Goal: Task Accomplishment & Management: Complete application form

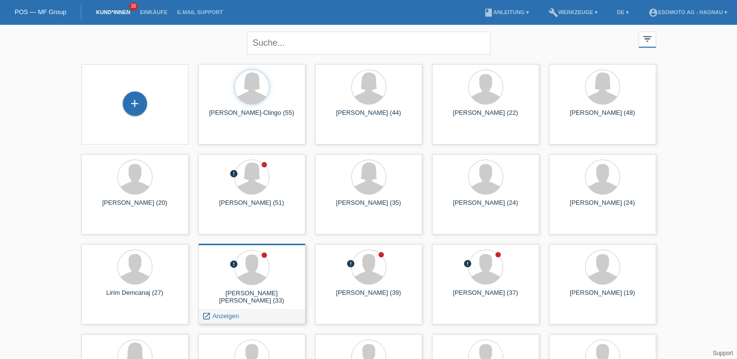
click at [245, 290] on div "Rodrigo ernesto Aguilera Rodriguez (33)" at bounding box center [252, 298] width 92 height 16
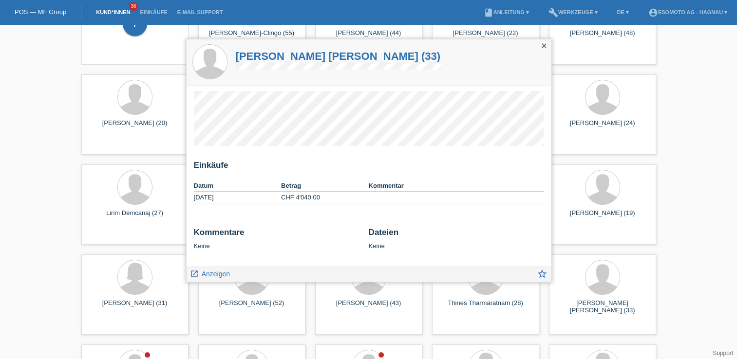
scroll to position [97, 0]
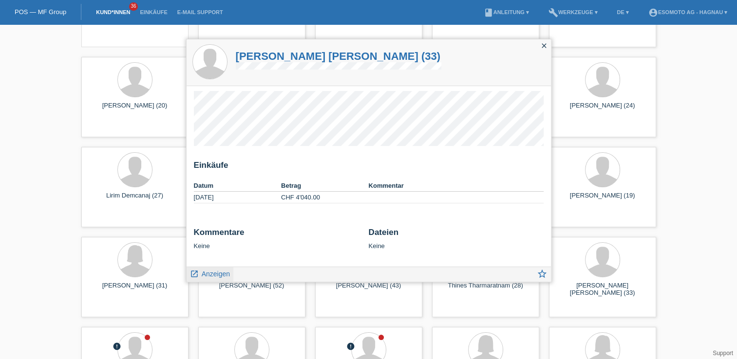
click at [199, 275] on link "launch Anzeigen" at bounding box center [210, 273] width 40 height 12
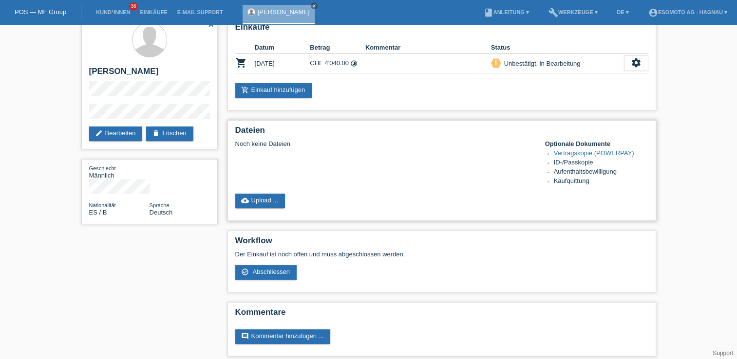
scroll to position [19, 0]
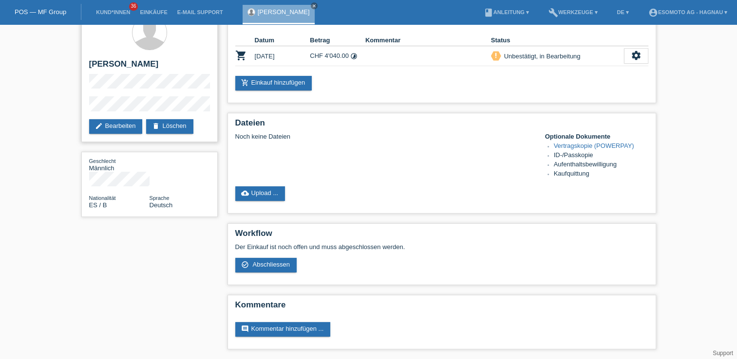
click at [99, 102] on div "star_border [PERSON_NAME] edit Bearbeiten delete Löschen" at bounding box center [149, 76] width 136 height 132
click at [637, 54] on icon "settings" at bounding box center [636, 55] width 11 height 11
click at [422, 157] on div "Noch keine Dateien Optionale Dokumente Vertragskopie (POWERPAY) ID-/Passkopie A…" at bounding box center [441, 156] width 413 height 46
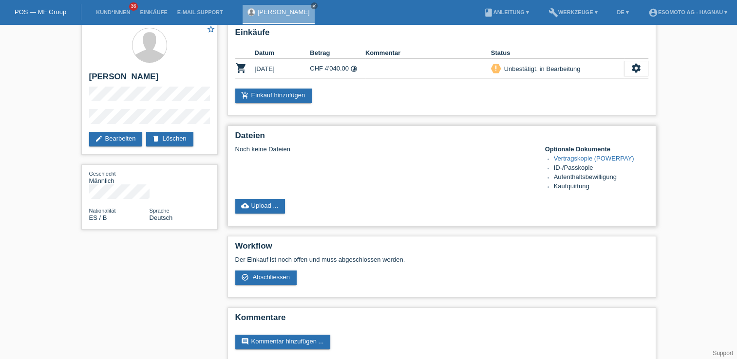
scroll to position [0, 0]
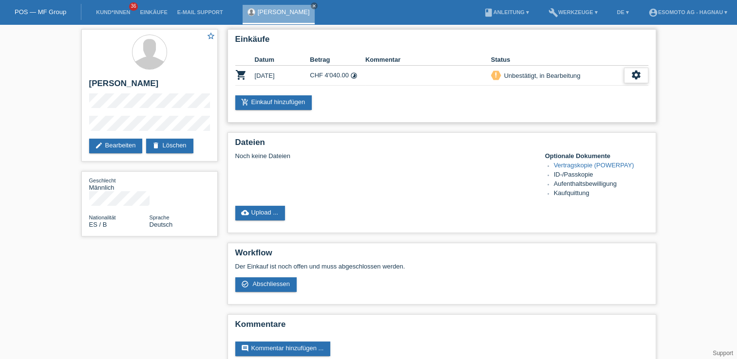
click at [635, 71] on icon "settings" at bounding box center [636, 75] width 11 height 11
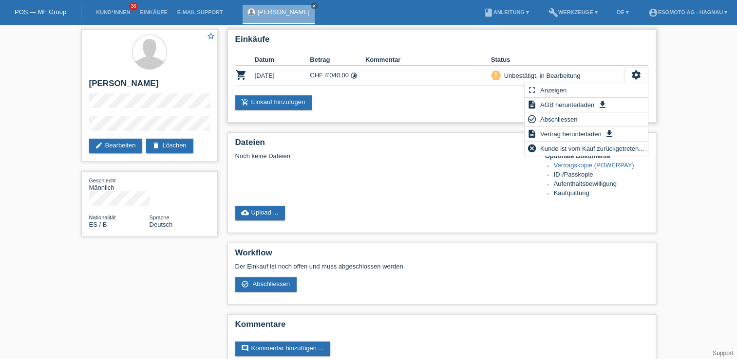
click at [465, 100] on div "add_shopping_cart Einkauf hinzufügen" at bounding box center [441, 102] width 413 height 15
click at [423, 161] on div "Noch keine Dateien Optionale Dokumente Vertragskopie (POWERPAY) ID-/Passkopie A…" at bounding box center [441, 175] width 413 height 46
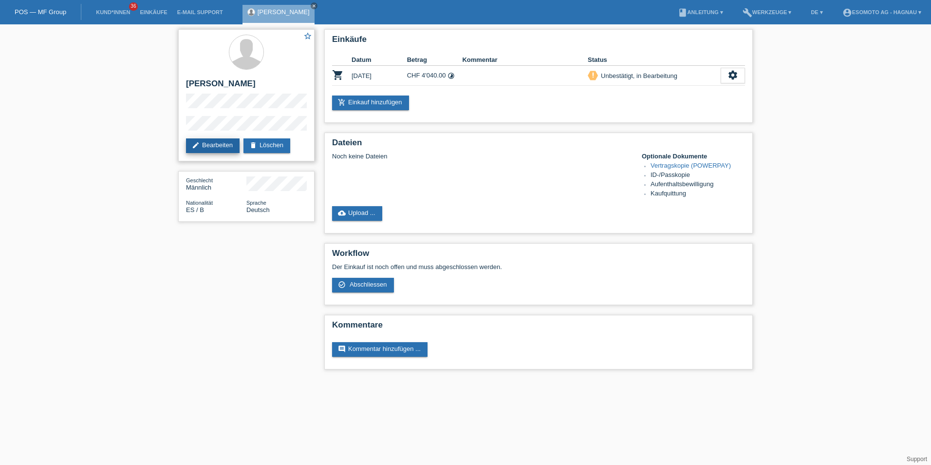
click at [197, 149] on icon "edit" at bounding box center [196, 145] width 8 height 8
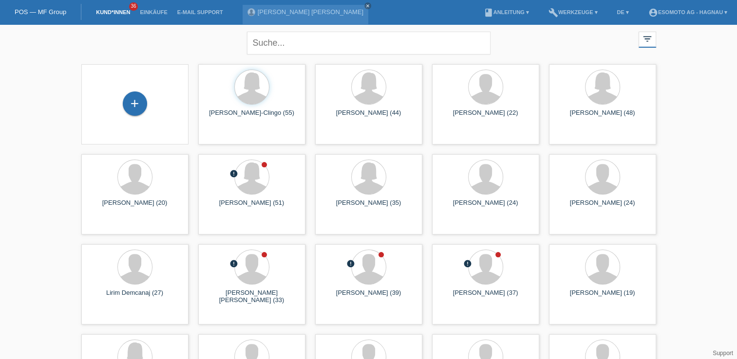
click at [151, 96] on div "+" at bounding box center [135, 105] width 92 height 26
click at [141, 102] on div "+" at bounding box center [135, 104] width 24 height 24
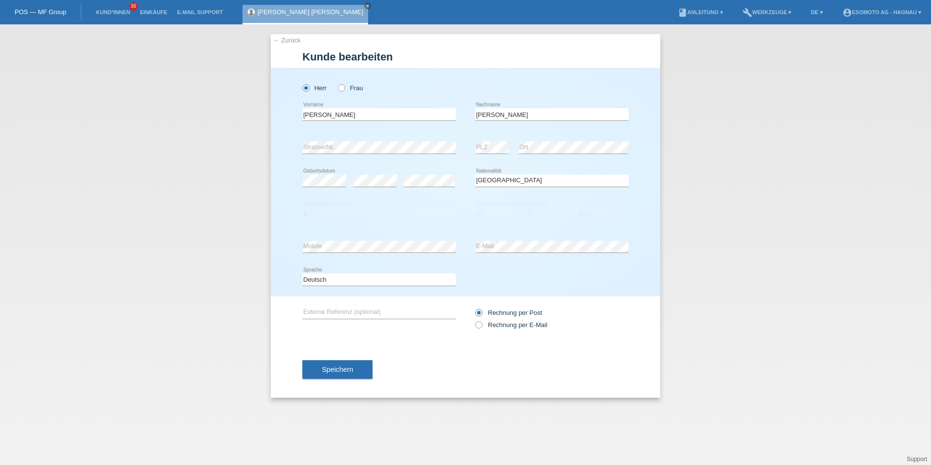
select select "ES"
select select "B"
select select "17"
select select "07"
select select "2017"
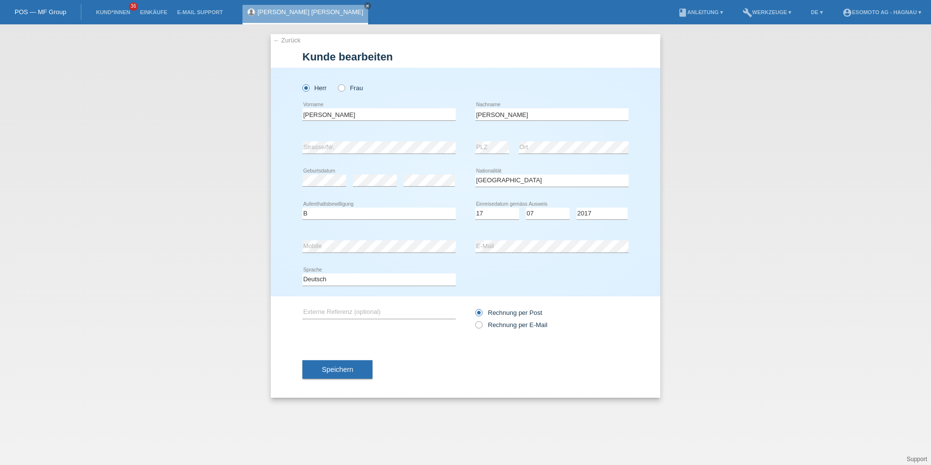
click at [329, 378] on div "Speichern" at bounding box center [465, 369] width 326 height 56
click at [330, 372] on span "Speichern" at bounding box center [337, 369] width 31 height 8
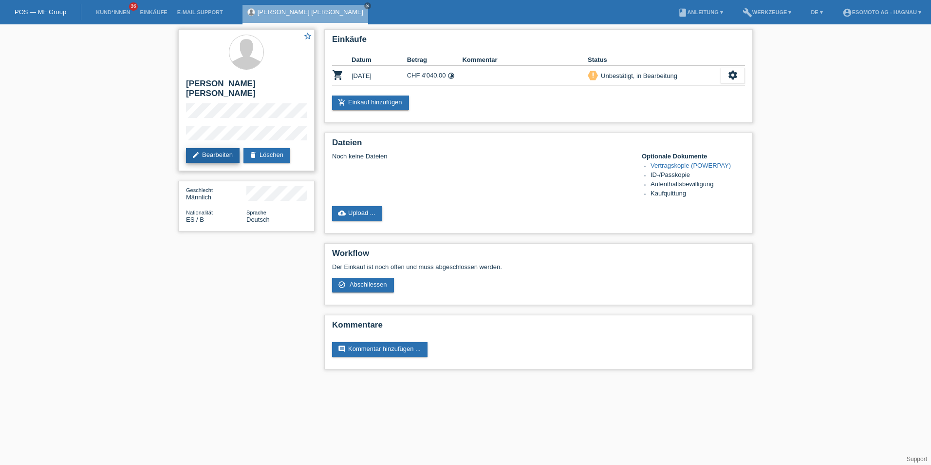
click at [218, 154] on link "edit Bearbeiten" at bounding box center [213, 155] width 54 height 15
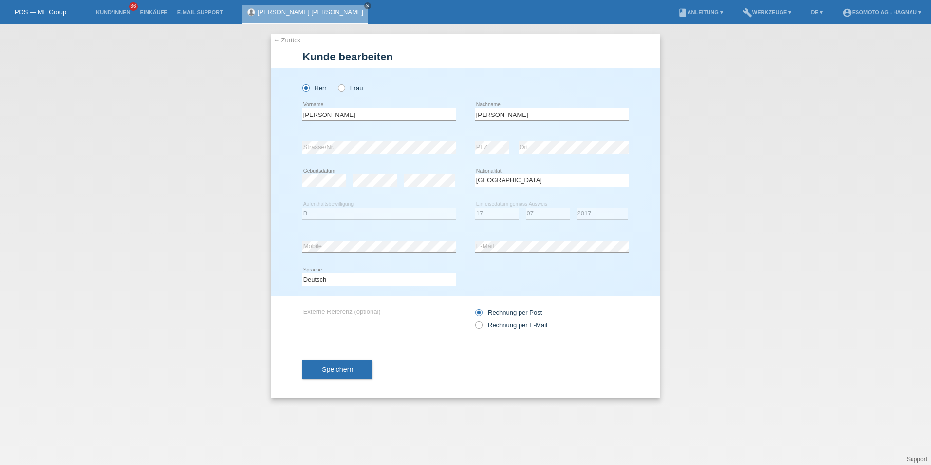
select select "ES"
select select "B"
select select "17"
select select "07"
select select "2017"
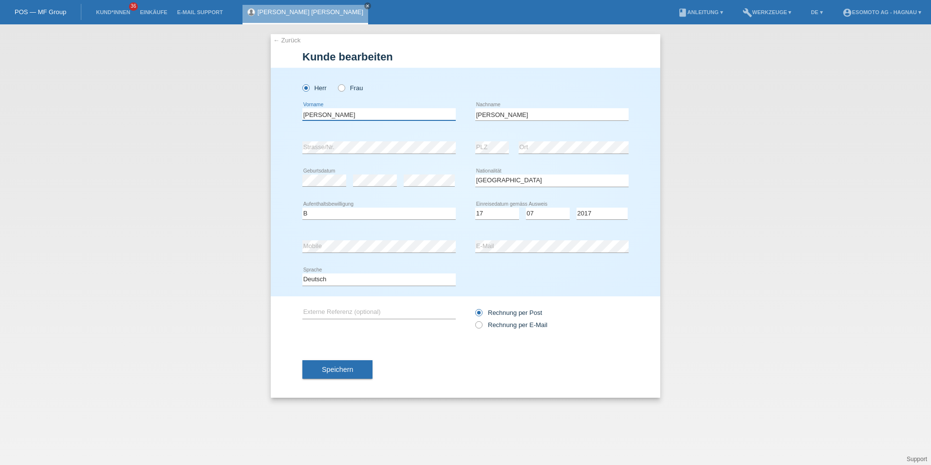
drag, startPoint x: 304, startPoint y: 113, endPoint x: 551, endPoint y: 117, distance: 246.9
click at [551, 117] on div "Rodrigo ernesto error Vorname Aguilera Rodriguez error Nachname" at bounding box center [465, 114] width 326 height 33
click at [354, 114] on input "[PERSON_NAME]" at bounding box center [378, 114] width 153 height 12
drag, startPoint x: 354, startPoint y: 114, endPoint x: 275, endPoint y: 113, distance: 78.9
click at [275, 113] on div "Herr Frau Rodrigo ernesto error Vorname Aguilera Rodriguez PLZ" at bounding box center [466, 182] width 390 height 228
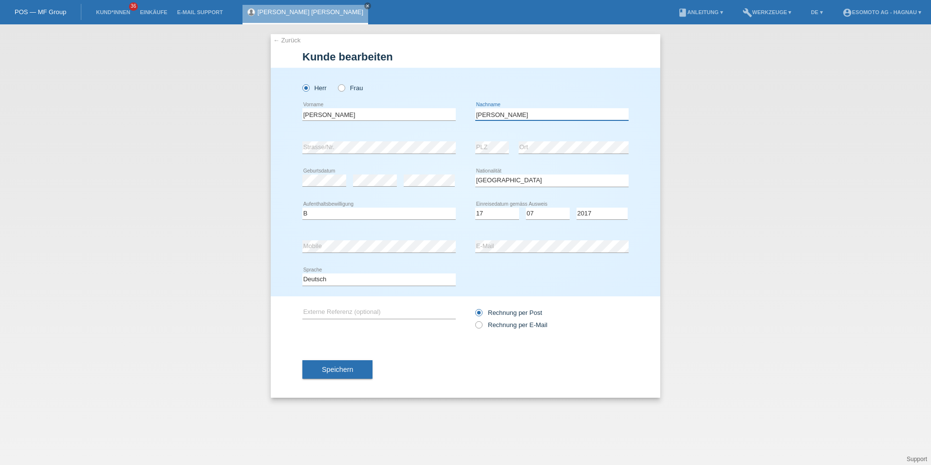
drag, startPoint x: 535, startPoint y: 112, endPoint x: 477, endPoint y: 111, distance: 58.0
click at [477, 111] on input "[PERSON_NAME]" at bounding box center [551, 114] width 153 height 12
click at [280, 153] on div "Herr Frau Rodrigo ernesto error Vorname Aguilera Rodriguez PLZ" at bounding box center [466, 182] width 390 height 228
click at [266, 252] on div "← Zurück Kunde bearbeiten Herr Frau Rodrigo ernesto error error" at bounding box center [465, 244] width 931 height 440
click at [459, 252] on div "error Mobile error E-Mail" at bounding box center [465, 246] width 326 height 33
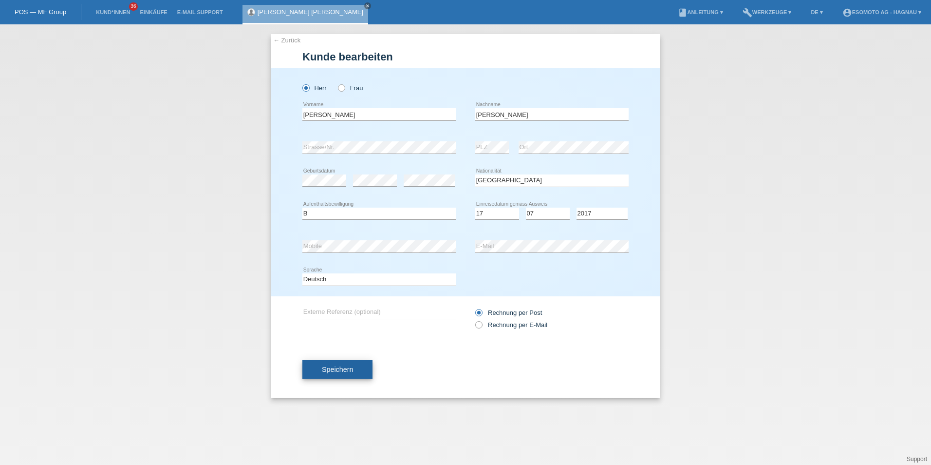
click at [311, 374] on button "Speichern" at bounding box center [337, 369] width 70 height 19
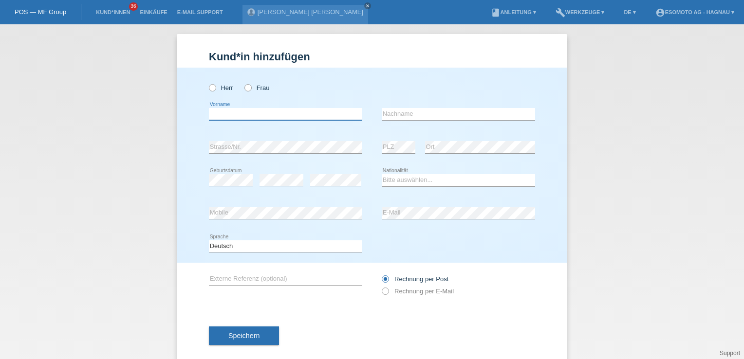
click at [230, 114] on input "text" at bounding box center [285, 114] width 153 height 12
paste input "Rodrigo ernesto"
type input "[PERSON_NAME]"
click at [222, 85] on label "Herr" at bounding box center [221, 87] width 24 height 7
click at [215, 85] on input "Herr" at bounding box center [212, 87] width 6 height 6
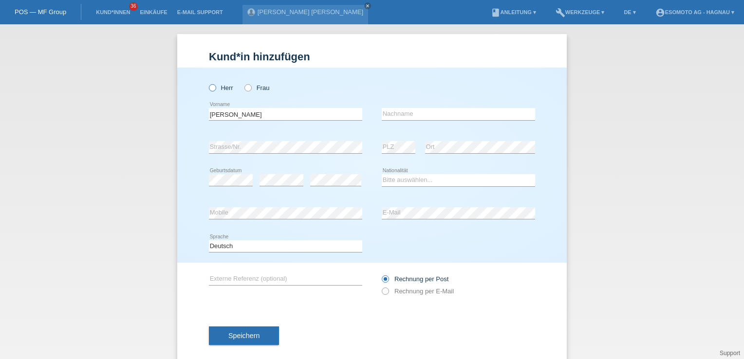
radio input "true"
click at [488, 114] on input "text" at bounding box center [458, 114] width 153 height 12
paste input "Aguilera Rodriguez"
type input "Aguilera Rodriguez"
click at [401, 178] on select "Bitte auswählen... Schweiz Deutschland Liechtenstein Österreich ------------ Af…" at bounding box center [458, 180] width 153 height 12
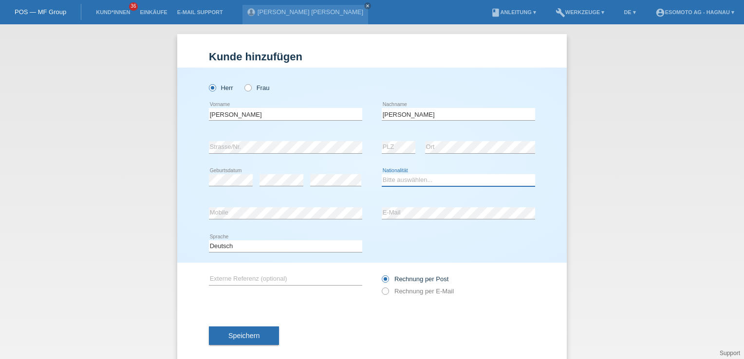
select select "ES"
click at [382, 174] on select "Bitte auswählen... Schweiz Deutschland Liechtenstein Österreich ------------ Af…" at bounding box center [458, 180] width 153 height 12
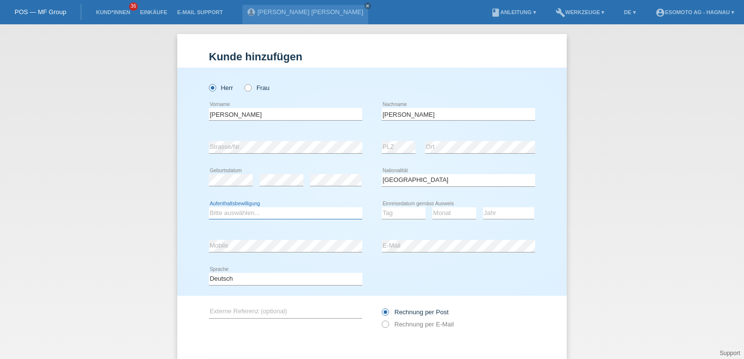
click at [279, 217] on select "Bitte auswählen... C B B - Flüchtlingsstatus Andere" at bounding box center [285, 213] width 153 height 12
select select "B"
click at [209, 207] on select "Bitte auswählen... C B B - Flüchtlingsstatus Andere" at bounding box center [285, 213] width 153 height 12
click at [411, 213] on select "Tag 01 02 03 04 05 06 07 08 09 10 11" at bounding box center [404, 213] width 44 height 12
select select "17"
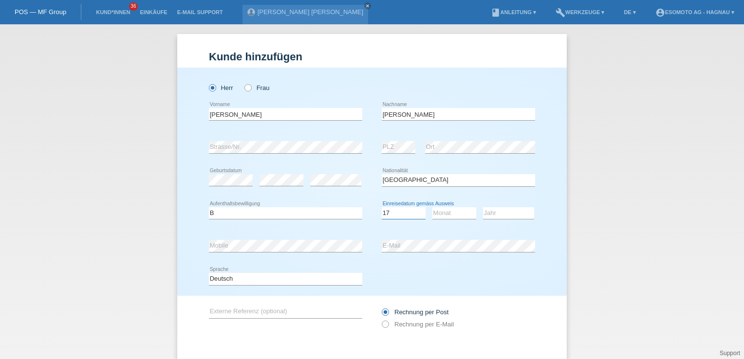
click at [382, 207] on select "Tag 01 02 03 04 05 06 07 08 09 10 11" at bounding box center [404, 213] width 44 height 12
click at [446, 217] on select "Monat 01 02 03 04 05 06 07 08 09 10 11" at bounding box center [454, 213] width 44 height 12
select select "07"
click at [432, 207] on select "Monat 01 02 03 04 05 06 07 08 09 10 11" at bounding box center [454, 213] width 44 height 12
click at [501, 218] on select "Jahr 2025 2024 2023 2022 2021 2020 2019 2018 2017 2016 2015 2014 2013 2012 2011…" at bounding box center [508, 213] width 51 height 12
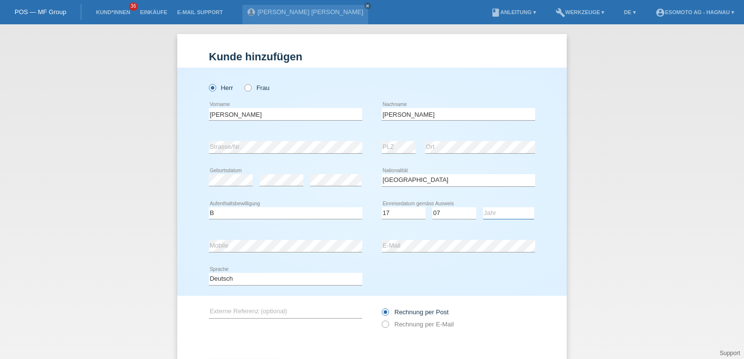
select select "2017"
click at [483, 207] on select "Jahr 2025 2024 2023 2022 2021 2020 2019 2018 2017 2016 2015 2014 2013 2012 2011…" at bounding box center [508, 213] width 51 height 12
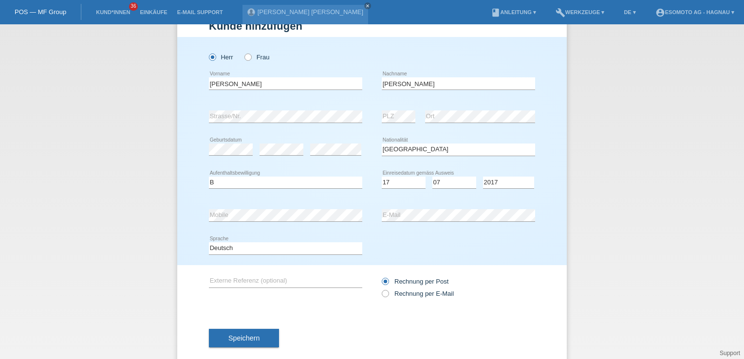
scroll to position [47, 0]
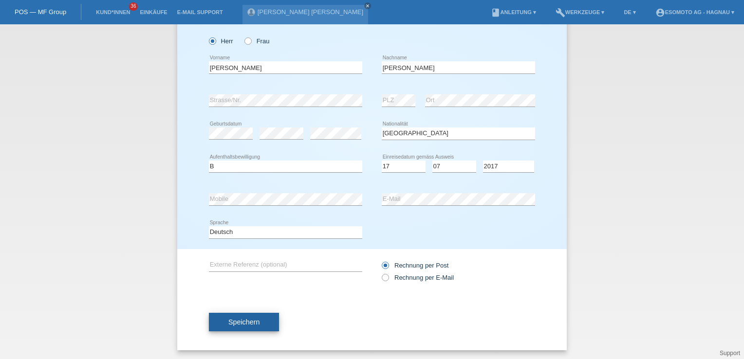
click at [258, 321] on button "Speichern" at bounding box center [244, 322] width 70 height 19
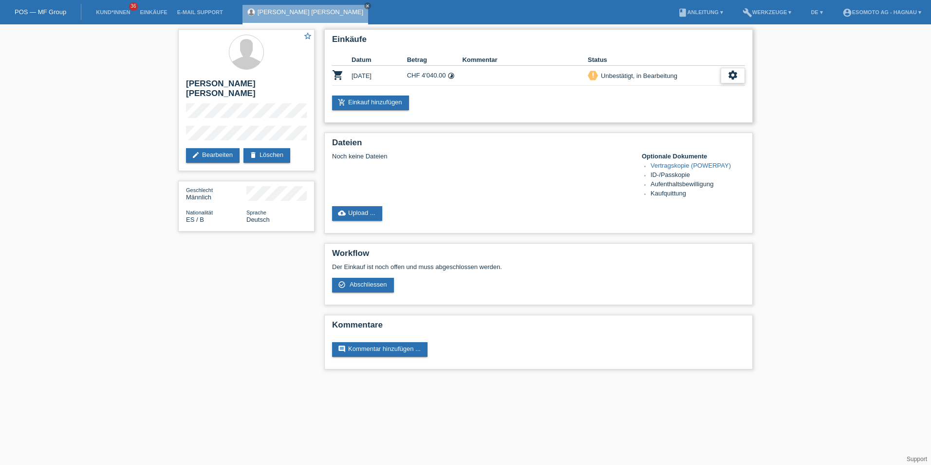
click at [738, 75] on icon "settings" at bounding box center [733, 75] width 11 height 11
click at [219, 153] on link "edit Bearbeiten" at bounding box center [213, 155] width 54 height 15
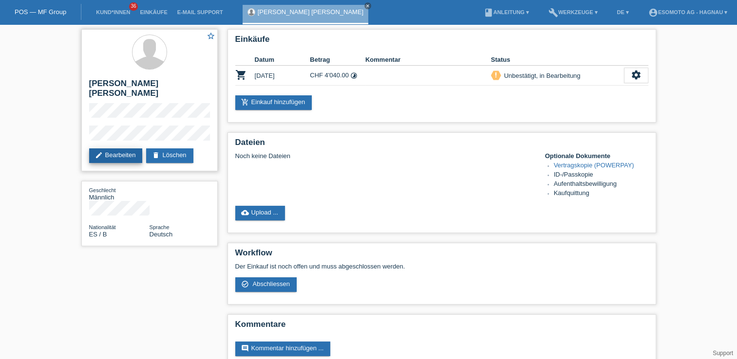
click at [124, 153] on link "edit Bearbeiten" at bounding box center [116, 156] width 54 height 15
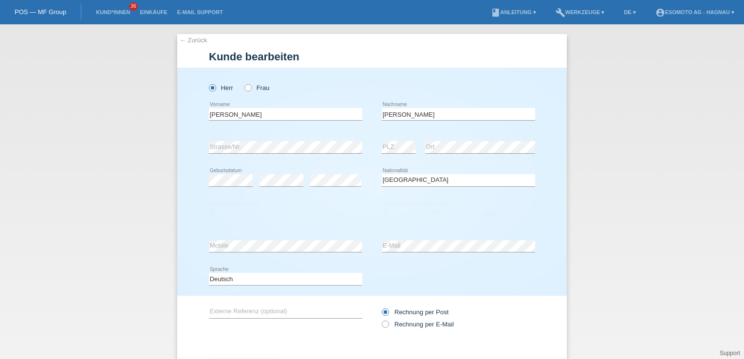
select select "ES"
select select "B"
select select "17"
select select "07"
select select "2017"
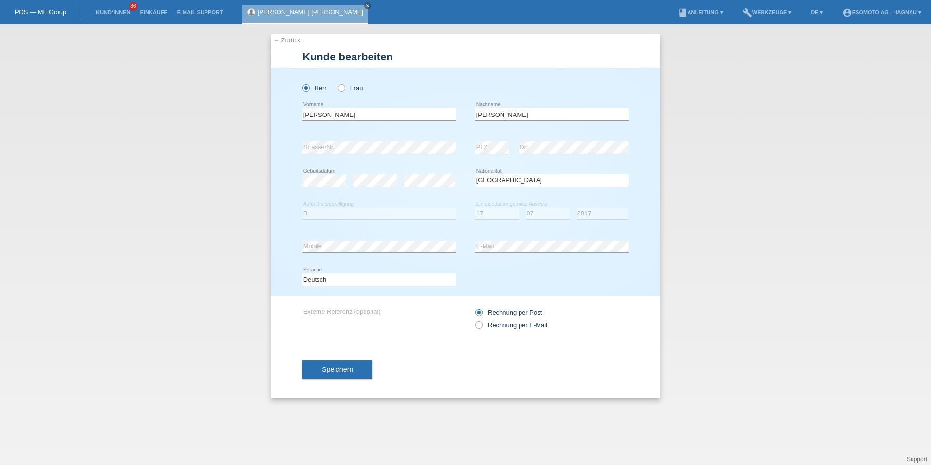
select select "ES"
select select "B"
select select "17"
select select "07"
select select "2017"
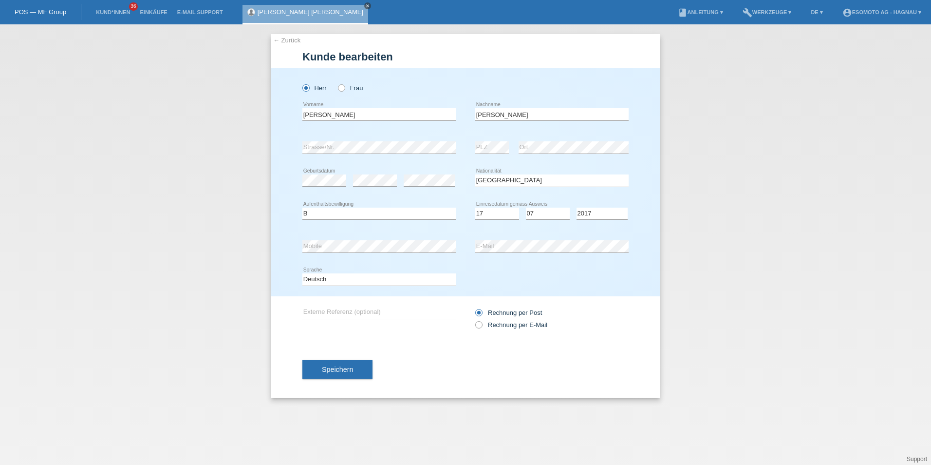
click at [365, 5] on icon "close" at bounding box center [367, 5] width 5 height 5
click at [107, 9] on link "Kund*innen" at bounding box center [113, 12] width 44 height 6
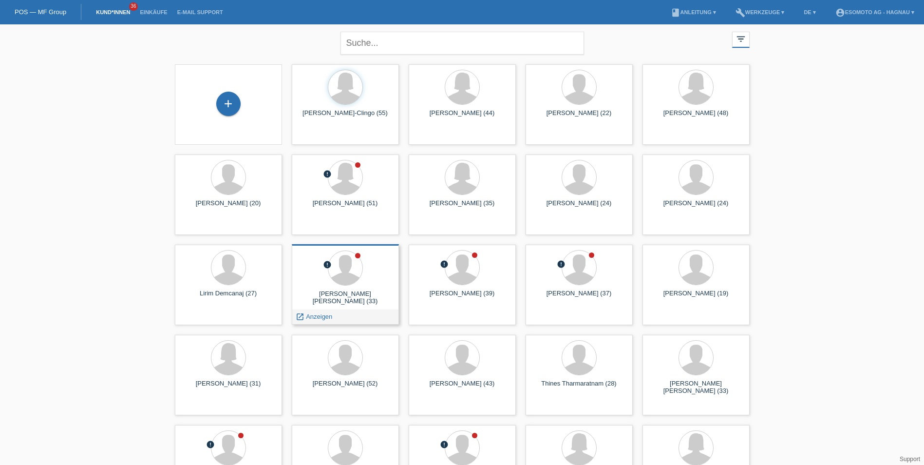
drag, startPoint x: 377, startPoint y: 262, endPoint x: 365, endPoint y: 266, distance: 12.8
click at [365, 266] on div at bounding box center [345, 268] width 92 height 37
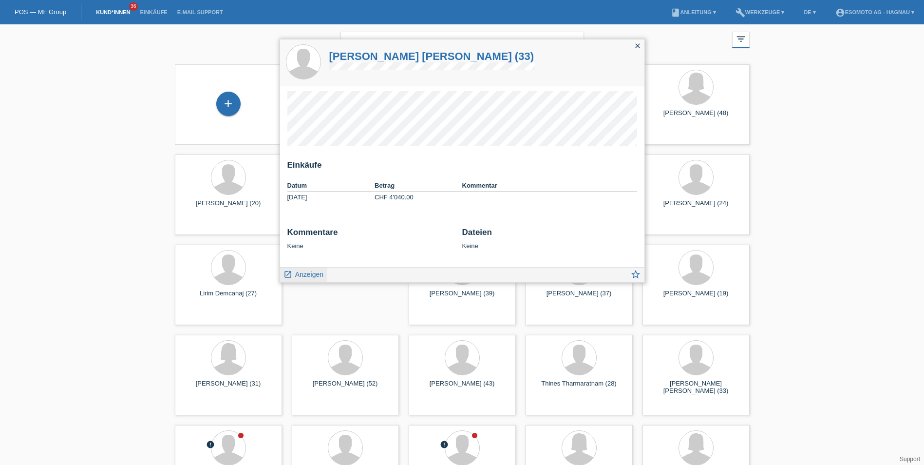
click at [312, 277] on span "Anzeigen" at bounding box center [309, 274] width 28 height 8
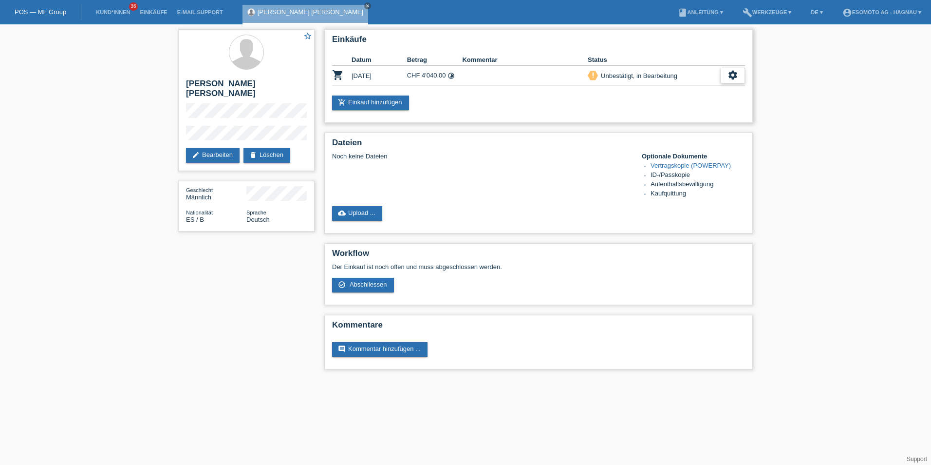
click at [737, 74] on icon "settings" at bounding box center [733, 75] width 11 height 11
click at [694, 151] on span "Kunde ist vom Kauf zurückgetreten..." at bounding box center [688, 149] width 107 height 12
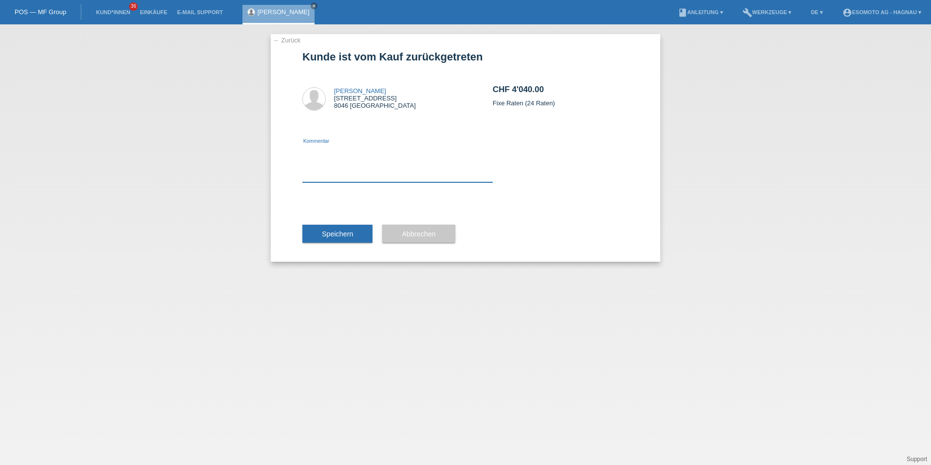
click at [304, 175] on textarea at bounding box center [397, 163] width 190 height 37
type textarea "Anderes Model"
drag, startPoint x: 344, startPoint y: 235, endPoint x: 340, endPoint y: 204, distance: 31.5
click at [340, 204] on form "Kunde ist vom Kauf zurückgetreten Rodrigo ernesto Aguilera Rodriguez [STREET_AD…" at bounding box center [465, 156] width 326 height 211
click at [348, 155] on textarea "Anderes Model" at bounding box center [397, 163] width 190 height 37
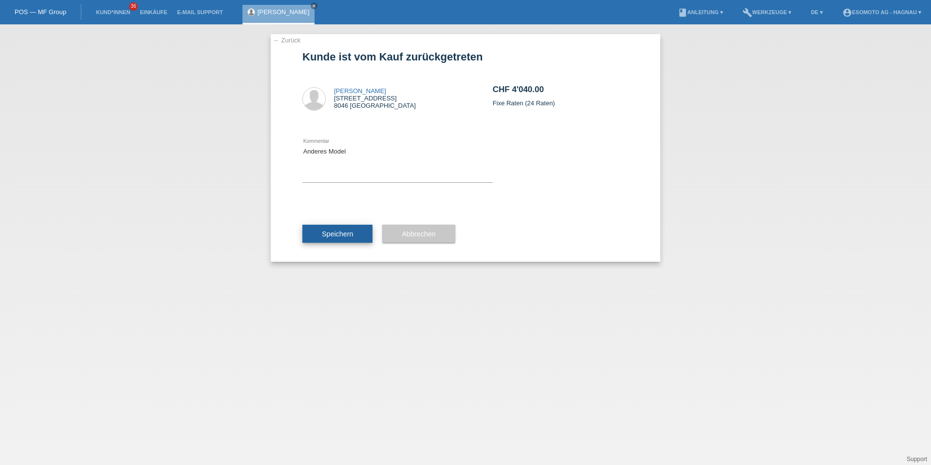
click at [332, 237] on span "Speichern" at bounding box center [337, 234] width 31 height 8
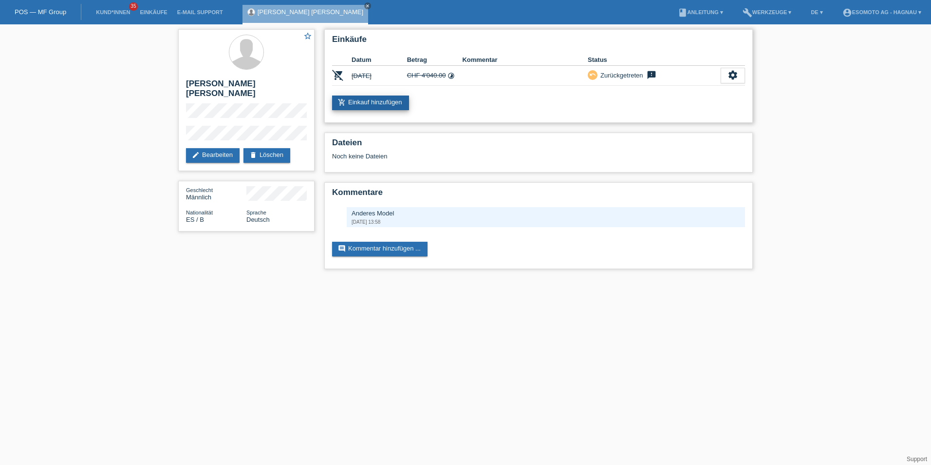
click at [384, 104] on link "add_shopping_cart Einkauf hinzufügen" at bounding box center [370, 102] width 77 height 15
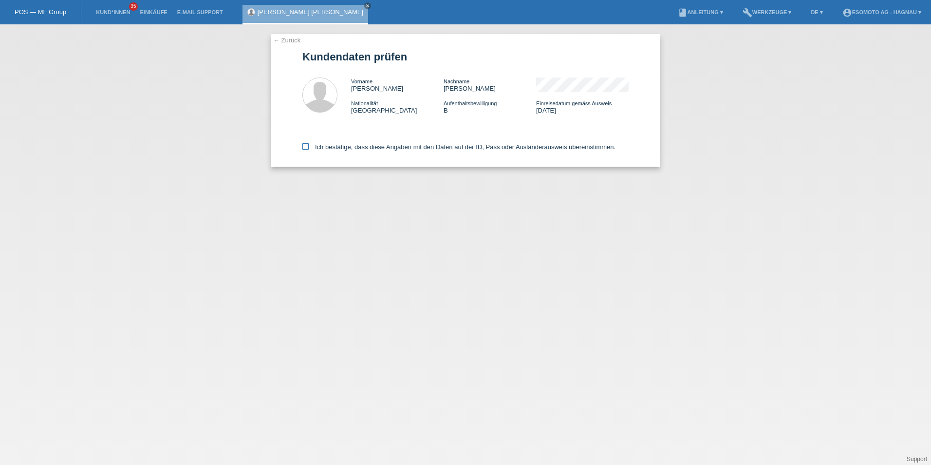
click at [307, 149] on icon at bounding box center [305, 146] width 6 height 6
click at [307, 149] on input "Ich bestätige, dass diese Angaben mit den Daten auf der ID, Pass oder Ausländer…" at bounding box center [305, 146] width 6 height 6
checkbox input "true"
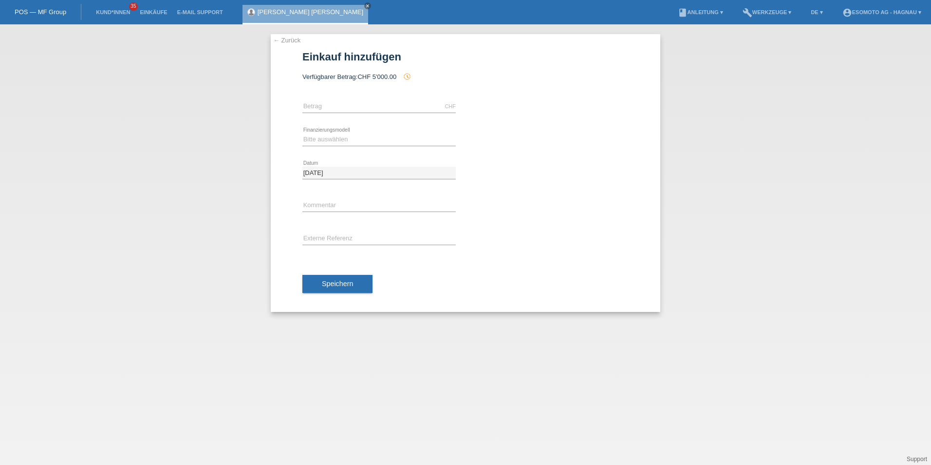
click at [328, 96] on div "CHF error [GEOGRAPHIC_DATA]" at bounding box center [378, 106] width 153 height 33
click at [326, 112] on icon at bounding box center [378, 112] width 153 height 0
click at [327, 111] on input "text" at bounding box center [378, 106] width 153 height 12
type input "4190.00"
click at [329, 139] on select "Bitte auswählen Fixe Raten Kauf auf Rechnung mit Teilzahlungsoption" at bounding box center [378, 139] width 153 height 12
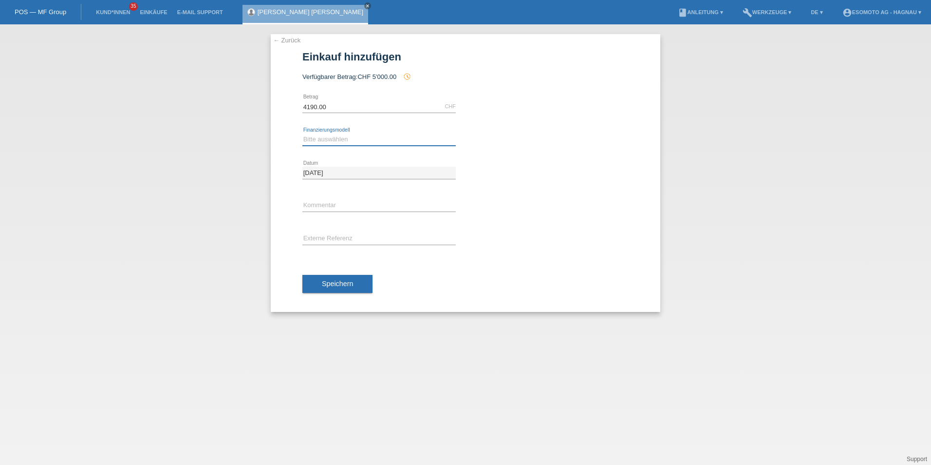
select select "69"
click at [302, 133] on select "Bitte auswählen Fixe Raten Kauf auf Rechnung mit Teilzahlungsoption" at bounding box center [378, 139] width 153 height 12
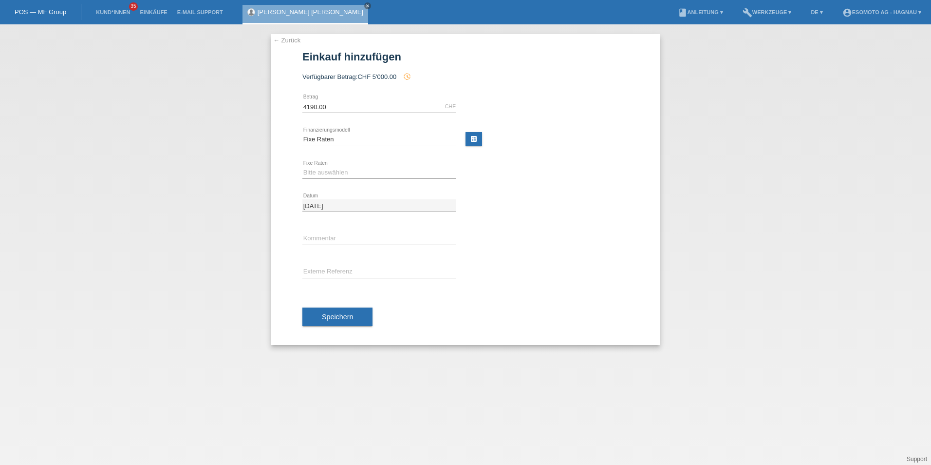
drag, startPoint x: 334, startPoint y: 181, endPoint x: 333, endPoint y: 174, distance: 6.8
click at [334, 180] on div "Bitte auswählen 12 Raten 24 Raten 36 Raten 48 Raten error Fixe Raten" at bounding box center [378, 172] width 153 height 33
click at [333, 172] on select "Bitte auswählen 12 Raten 24 Raten 36 Raten 48 Raten" at bounding box center [378, 173] width 153 height 12
select select "139"
click at [302, 167] on select "Bitte auswählen 12 Raten 24 Raten 36 Raten 48 Raten" at bounding box center [378, 173] width 153 height 12
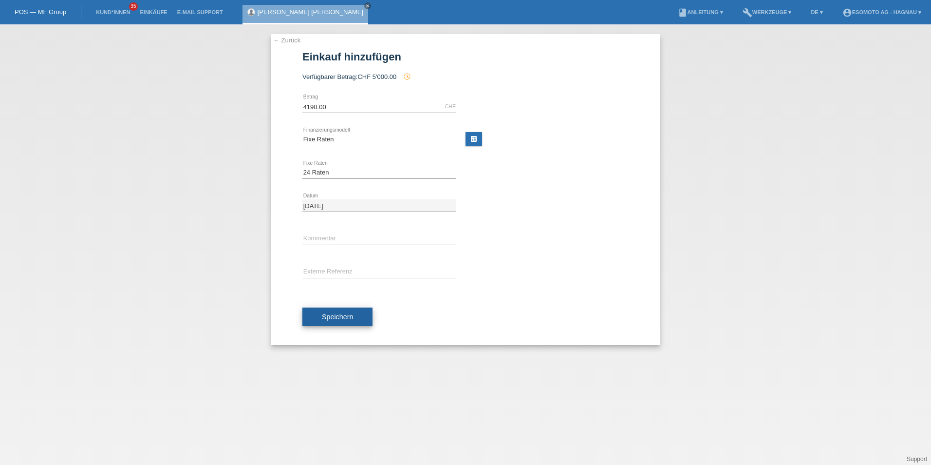
click at [342, 318] on span "Speichern" at bounding box center [337, 317] width 31 height 8
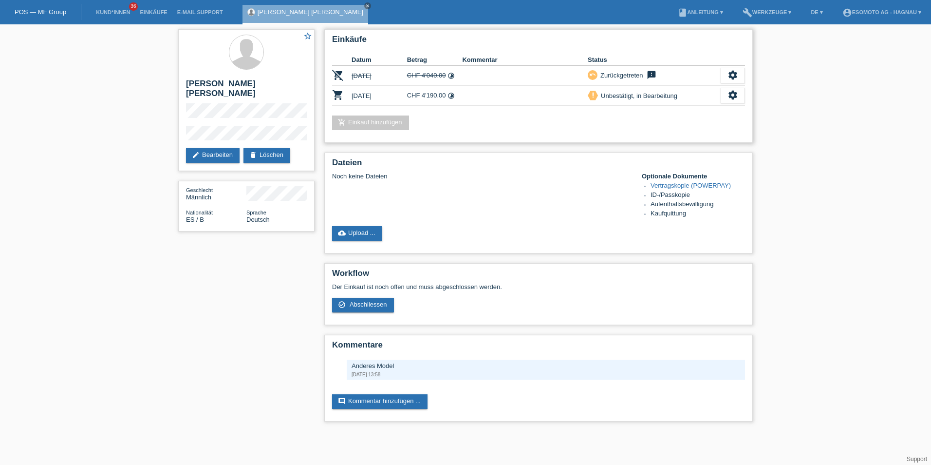
click at [401, 89] on td "[DATE]" at bounding box center [380, 96] width 56 height 20
click at [402, 94] on td "04.10.2025" at bounding box center [380, 96] width 56 height 20
click at [211, 156] on link "edit Bearbeiten" at bounding box center [213, 155] width 54 height 15
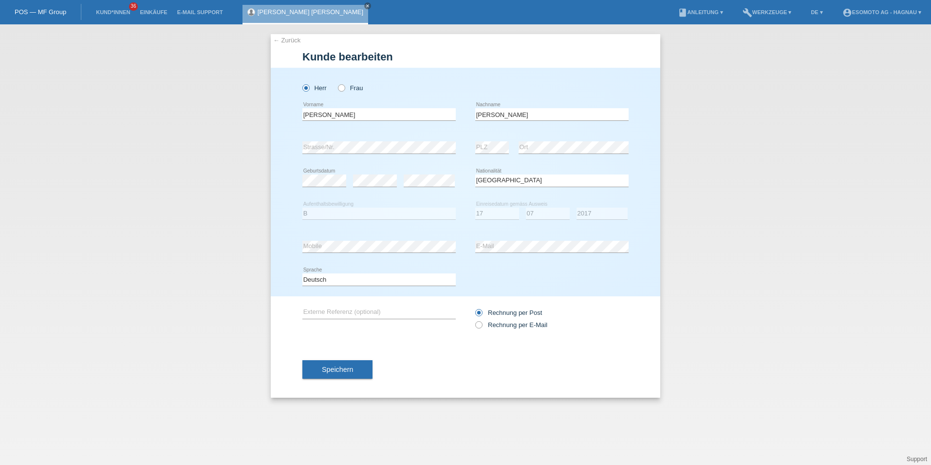
select select "ES"
select select "B"
select select "17"
select select "07"
select select "2017"
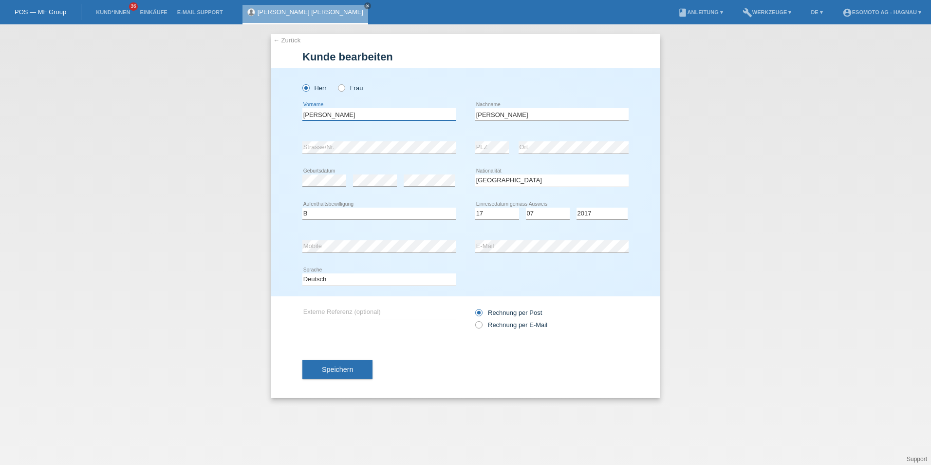
drag, startPoint x: 355, startPoint y: 113, endPoint x: 277, endPoint y: 114, distance: 77.4
click at [277, 114] on div "Herr Frau Rodrigo ernesto error Vorname Aguilera Rodriguez PLZ" at bounding box center [466, 182] width 390 height 228
drag, startPoint x: 543, startPoint y: 113, endPoint x: 472, endPoint y: 115, distance: 71.1
click at [472, 115] on div "Rodrigo ernesto error Vorname Aguilera Rodriguez error Nachname" at bounding box center [465, 114] width 326 height 33
click at [472, 248] on div "error Mobile error E-Mail" at bounding box center [465, 246] width 326 height 33
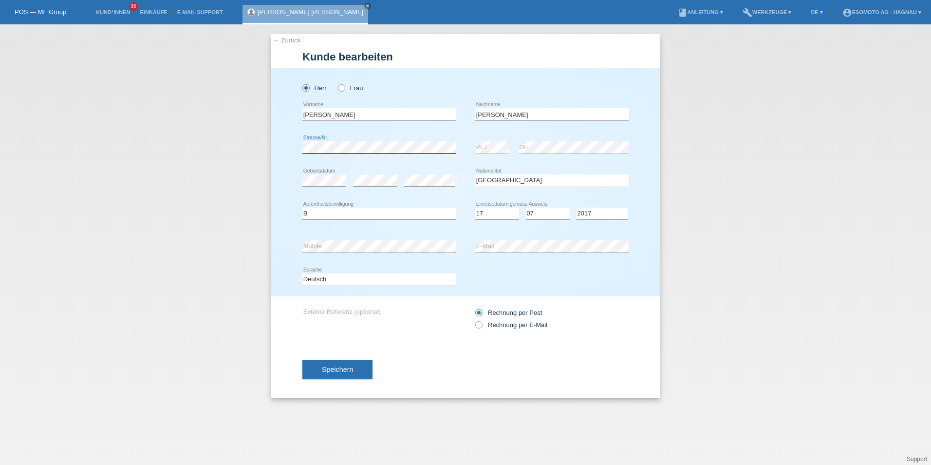
click at [293, 149] on div "Herr Frau Rodrigo ernesto error Vorname Aguilera Rodriguez PLZ" at bounding box center [466, 182] width 390 height 228
click at [272, 247] on div "Herr Frau Rodrigo ernesto error Vorname Aguilera Rodriguez PLZ" at bounding box center [466, 182] width 390 height 228
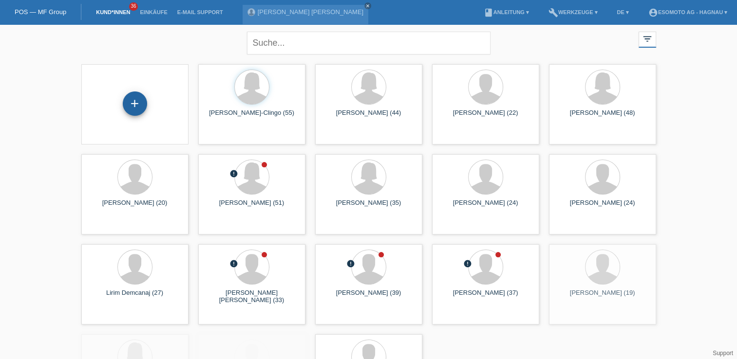
click at [140, 100] on div "+" at bounding box center [135, 104] width 24 height 24
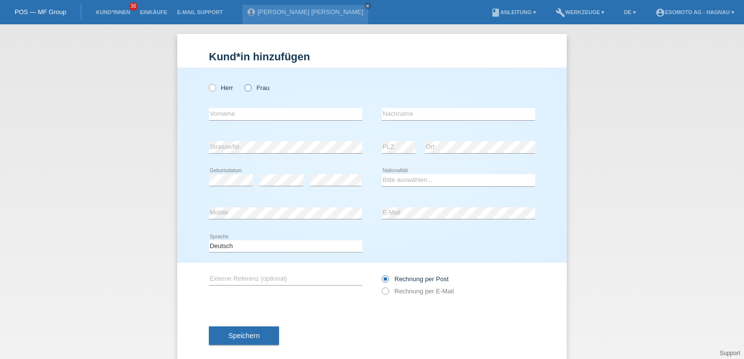
click at [243, 83] on icon at bounding box center [243, 83] width 0 height 0
click at [244, 90] on input "Frau" at bounding box center [247, 87] width 6 height 6
radio input "true"
click at [243, 112] on input "text" at bounding box center [285, 114] width 153 height 12
type input "[PERSON_NAME]"
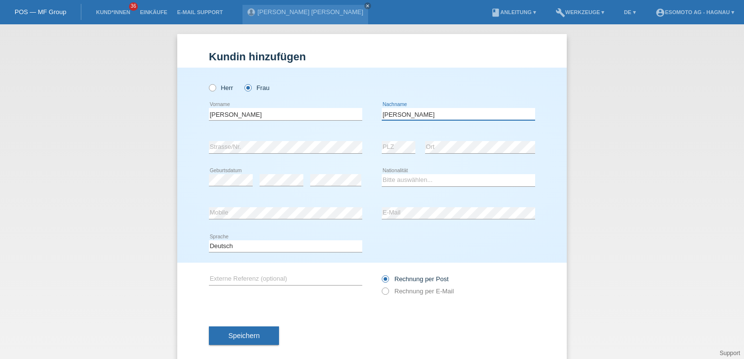
type input "[PERSON_NAME]"
click at [387, 178] on select "Bitte auswählen... Schweiz Deutschland Liechtenstein Österreich ------------ Af…" at bounding box center [458, 180] width 153 height 12
select select "CH"
click at [382, 174] on select "Bitte auswählen... Schweiz Deutschland Liechtenstein Österreich ------------ Af…" at bounding box center [458, 180] width 153 height 12
click at [241, 334] on span "Speichern" at bounding box center [243, 336] width 31 height 8
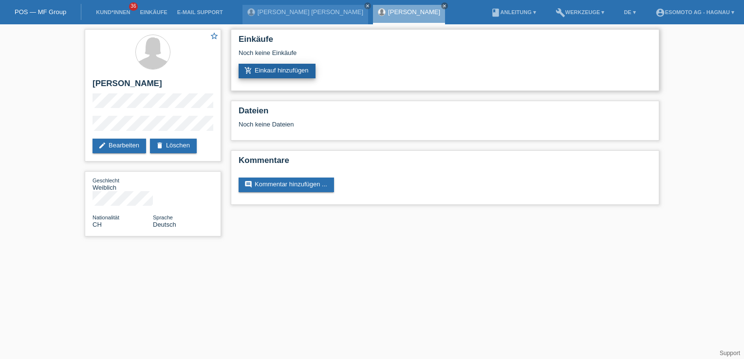
click at [291, 73] on link "add_shopping_cart Einkauf hinzufügen" at bounding box center [277, 71] width 77 height 15
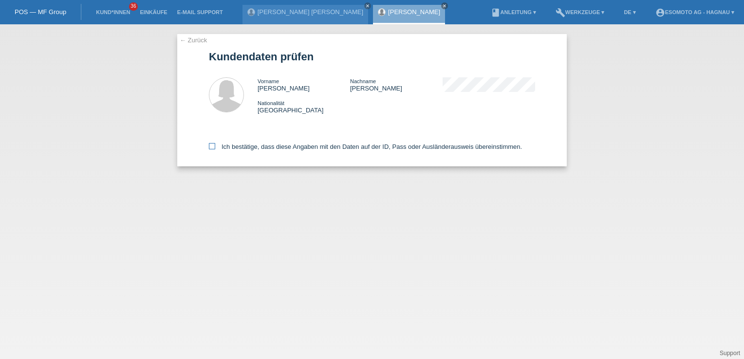
click at [214, 147] on icon at bounding box center [212, 146] width 6 height 6
click at [214, 147] on input "Ich bestätige, dass diese Angaben mit den Daten auf der ID, Pass oder Ausländer…" at bounding box center [212, 146] width 6 height 6
checkbox input "true"
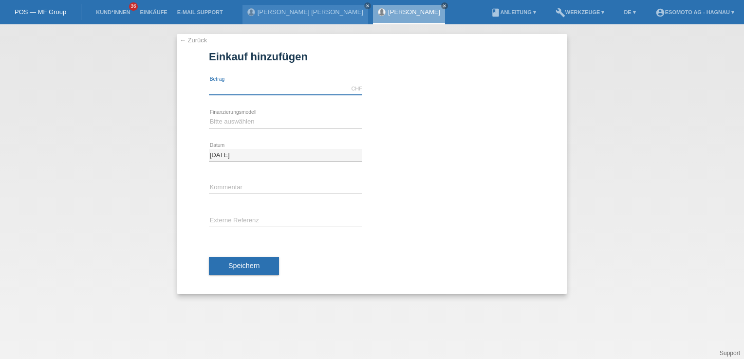
click at [245, 87] on input "text" at bounding box center [285, 89] width 153 height 12
type input "1"
type input "2140.00"
click at [241, 121] on select "Bitte auswählen Fixe Raten Kauf auf Rechnung mit Teilzahlungsoption" at bounding box center [285, 122] width 153 height 12
select select "69"
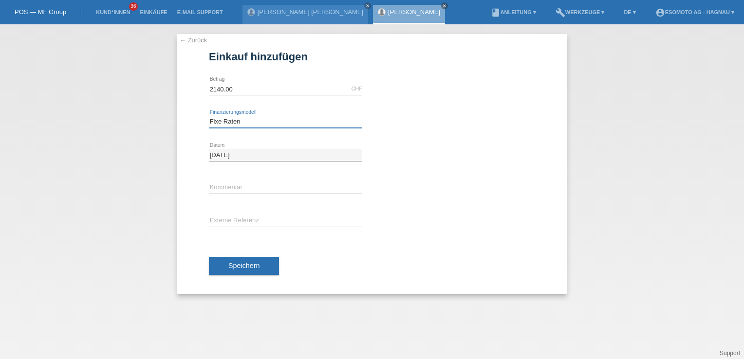
click at [209, 116] on select "Bitte auswählen Fixe Raten Kauf auf Rechnung mit Teilzahlungsoption" at bounding box center [285, 122] width 153 height 12
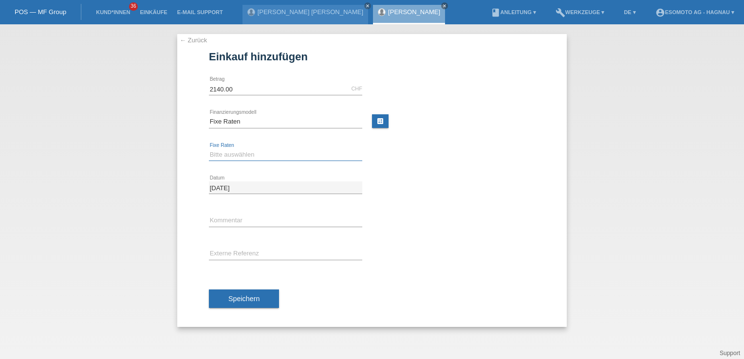
click at [249, 152] on select "Bitte auswählen 12 Raten 24 Raten 36 Raten 48 Raten" at bounding box center [285, 155] width 153 height 12
select select "138"
click at [209, 149] on select "Bitte auswählen 12 Raten 24 Raten 36 Raten 48 Raten" at bounding box center [285, 155] width 153 height 12
click at [245, 297] on span "Speichern" at bounding box center [243, 299] width 31 height 8
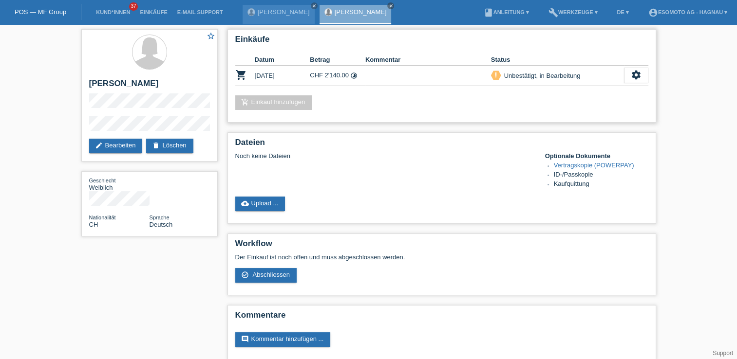
click at [413, 100] on div "add_shopping_cart Einkauf hinzufügen" at bounding box center [441, 102] width 413 height 15
click at [289, 11] on link "[PERSON_NAME]" at bounding box center [284, 11] width 52 height 7
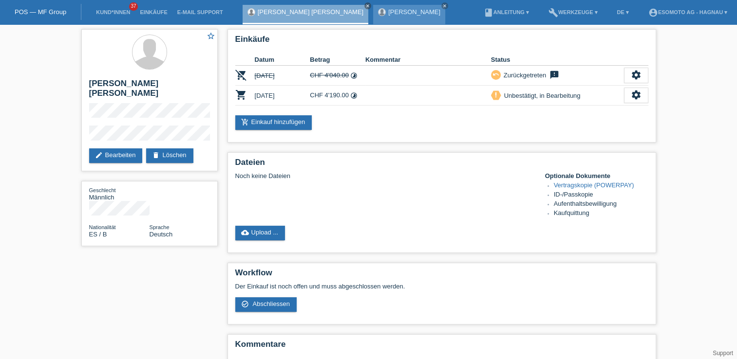
click at [390, 14] on link "[PERSON_NAME]" at bounding box center [414, 11] width 52 height 7
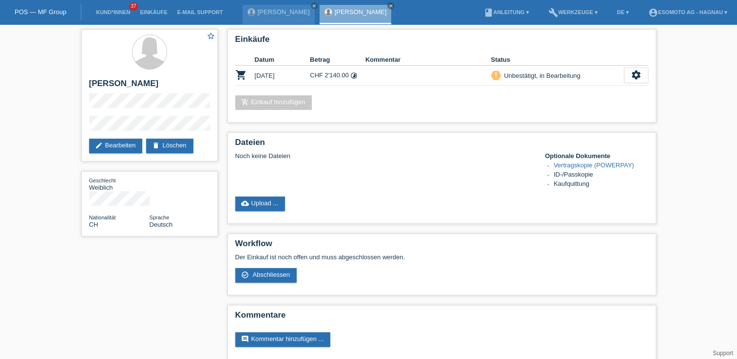
click at [54, 11] on link "POS — MF Group" at bounding box center [41, 11] width 52 height 7
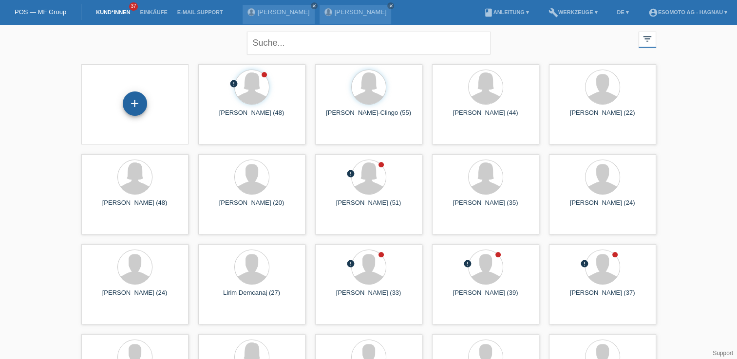
click at [140, 106] on div "+" at bounding box center [135, 104] width 24 height 24
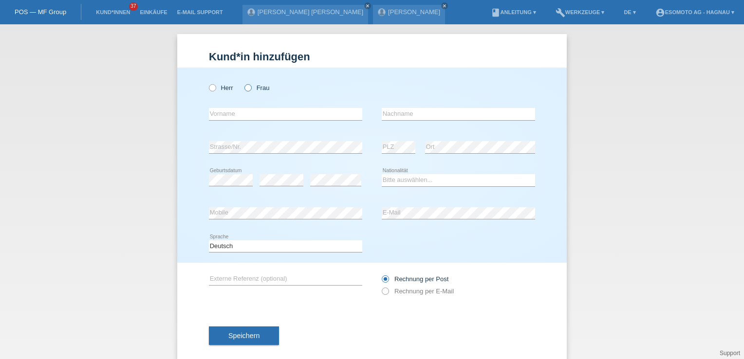
click at [243, 83] on icon at bounding box center [243, 83] width 0 height 0
click at [244, 90] on input "Frau" at bounding box center [247, 87] width 6 height 6
radio input "true"
click at [239, 114] on input "text" at bounding box center [285, 114] width 153 height 12
type input "Servet"
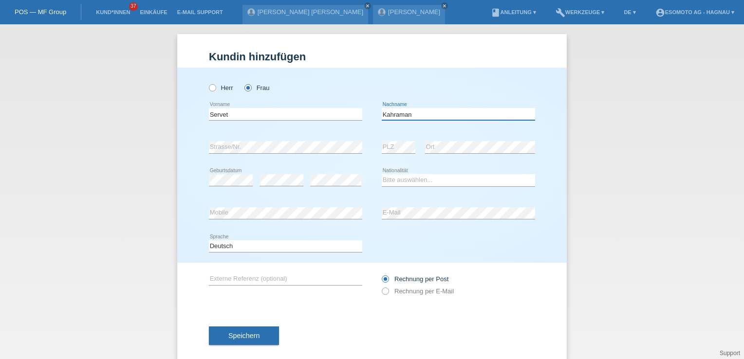
type input "Kahraman"
click at [395, 182] on select "Bitte auswählen... Schweiz Deutschland Liechtenstein Österreich ------------ Af…" at bounding box center [458, 180] width 153 height 12
select select "TR"
click at [382, 174] on select "Bitte auswählen... Schweiz Deutschland Liechtenstein Österreich ------------ Af…" at bounding box center [458, 180] width 153 height 12
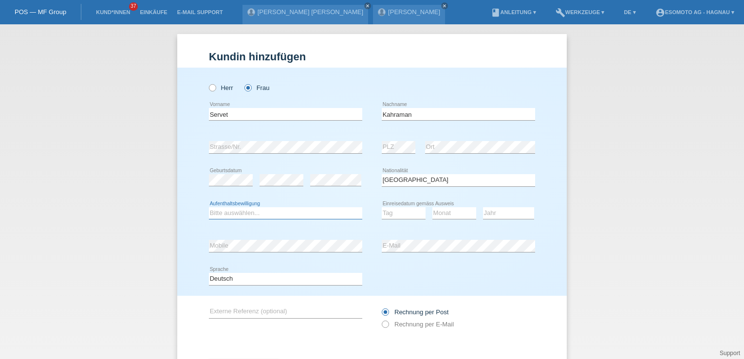
click at [271, 213] on select "Bitte auswählen... C B B - Flüchtlingsstatus Andere" at bounding box center [285, 213] width 153 height 12
select select "C"
click at [209, 207] on select "Bitte auswählen... C B B - Flüchtlingsstatus Andere" at bounding box center [285, 213] width 153 height 12
click at [401, 210] on select "Tag 01 02 03 04 05 06 07 08 09 10 11" at bounding box center [404, 213] width 44 height 12
drag, startPoint x: 400, startPoint y: 212, endPoint x: 400, endPoint y: 205, distance: 6.8
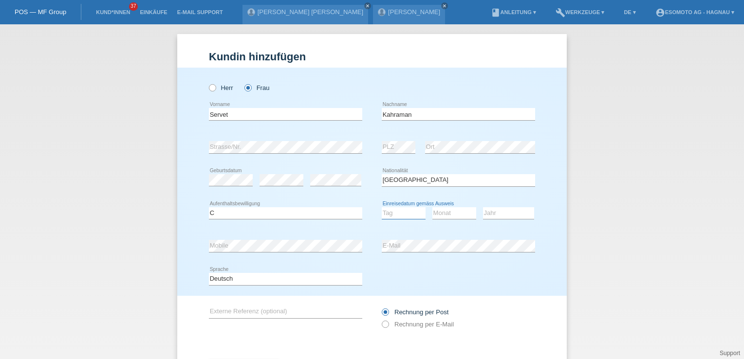
click at [400, 208] on select "Tag 01 02 03 04 05 06 07 08 09 10 11" at bounding box center [404, 213] width 44 height 12
click at [393, 217] on select "Tag 01 02 03 04 05 06 07 08 09 10 11" at bounding box center [404, 213] width 44 height 12
select select "17"
click at [382, 207] on select "Tag 01 02 03 04 05 06 07 08 09 10 11" at bounding box center [404, 213] width 44 height 12
click at [441, 216] on select "Monat 01 02 03 04 05 06 07 08 09 10 11" at bounding box center [454, 213] width 44 height 12
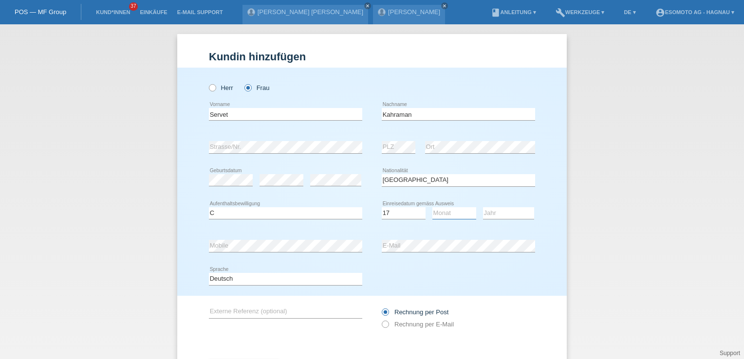
select select "04"
click at [432, 207] on select "Monat 01 02 03 04 05 06 07 08 09 10 11" at bounding box center [454, 213] width 44 height 12
click at [516, 215] on select "Jahr 2025 2024 2023 2022 2021 2020 2019 2018 2017 2016 2015 2014 2013 2012 2011…" at bounding box center [508, 213] width 51 height 12
click at [483, 207] on select "Jahr 2025 2024 2023 2022 2021 2020 2019 2018 2017 2016 2015 2014 2013 2012 2011…" at bounding box center [508, 213] width 51 height 12
click at [506, 217] on select "Jahr 2025 2024 2023 2022 2021 2020 2019 2018 2017 2016 2015 2014 2013 2012 2011…" at bounding box center [508, 213] width 51 height 12
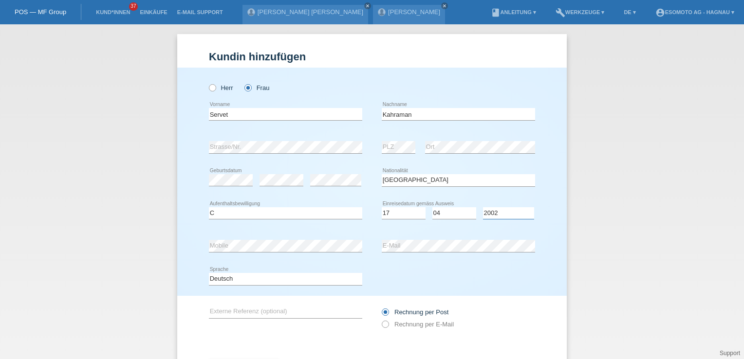
select select "2004"
click at [483, 207] on select "Jahr 2025 2024 2023 2022 2021 2020 2019 2018 2017 2016 2015 2014 2013 2012 2011…" at bounding box center [508, 213] width 51 height 12
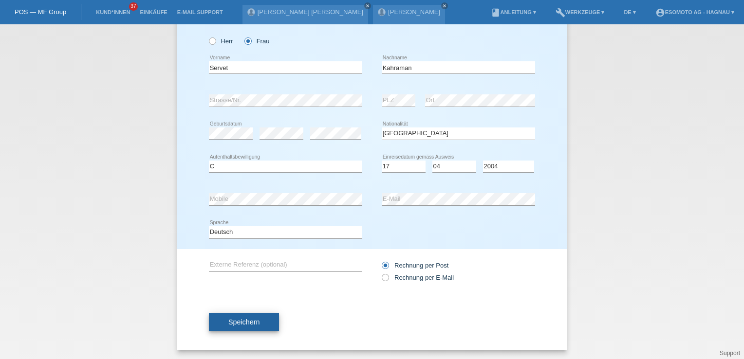
click at [262, 321] on button "Speichern" at bounding box center [244, 322] width 70 height 19
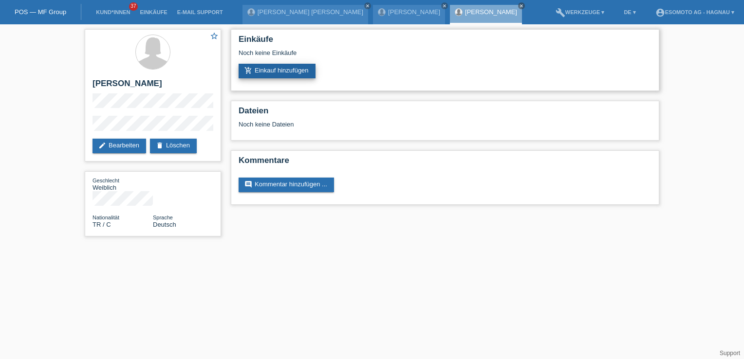
click at [271, 70] on link "add_shopping_cart Einkauf hinzufügen" at bounding box center [277, 71] width 77 height 15
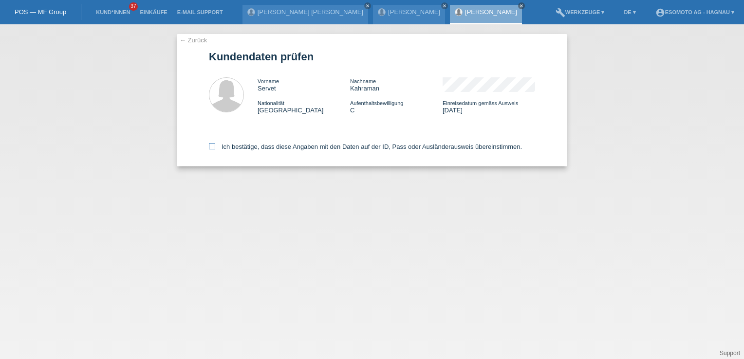
click at [214, 147] on icon at bounding box center [212, 146] width 6 height 6
click at [214, 147] on input "Ich bestätige, dass diese Angaben mit den Daten auf der ID, Pass oder Ausländer…" at bounding box center [212, 146] width 6 height 6
checkbox input "true"
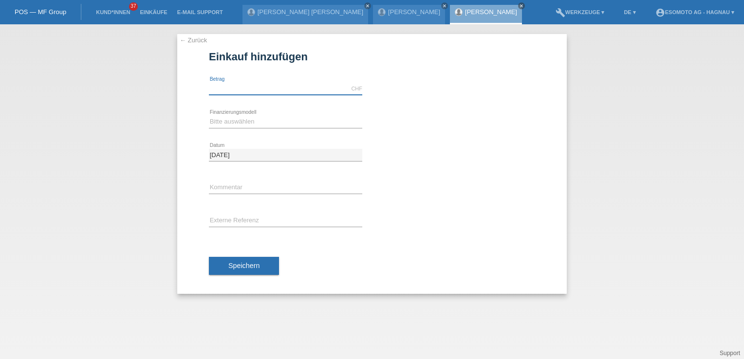
click at [238, 93] on input "text" at bounding box center [285, 89] width 153 height 12
type input "2590.00"
click at [222, 123] on select "Bitte auswählen Fixe Raten Kauf auf Rechnung mit Teilzahlungsoption" at bounding box center [285, 122] width 153 height 12
select select "69"
click at [209, 116] on select "Bitte auswählen Fixe Raten Kauf auf Rechnung mit Teilzahlungsoption" at bounding box center [285, 122] width 153 height 12
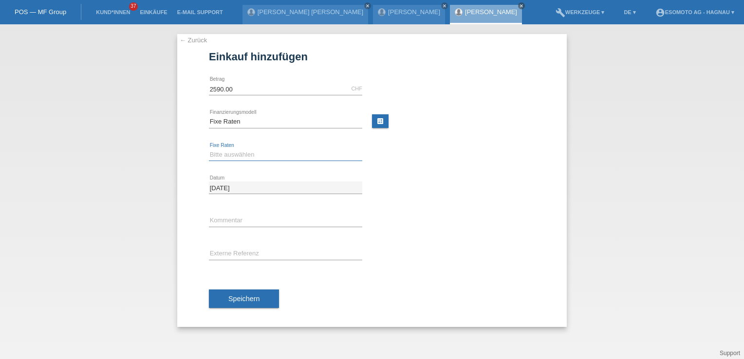
click at [236, 155] on select "Bitte auswählen 12 Raten 24 Raten 36 Raten 48 Raten" at bounding box center [285, 155] width 153 height 12
select select "138"
click at [209, 149] on select "Bitte auswählen 12 Raten 24 Raten 36 Raten 48 Raten" at bounding box center [285, 155] width 153 height 12
click at [238, 298] on span "Speichern" at bounding box center [243, 299] width 31 height 8
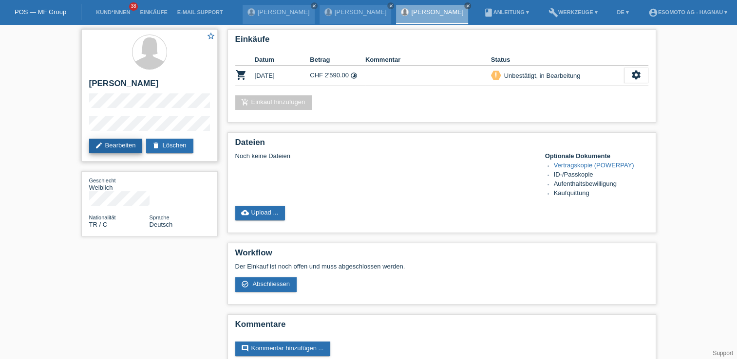
click at [121, 145] on link "edit Bearbeiten" at bounding box center [116, 146] width 54 height 15
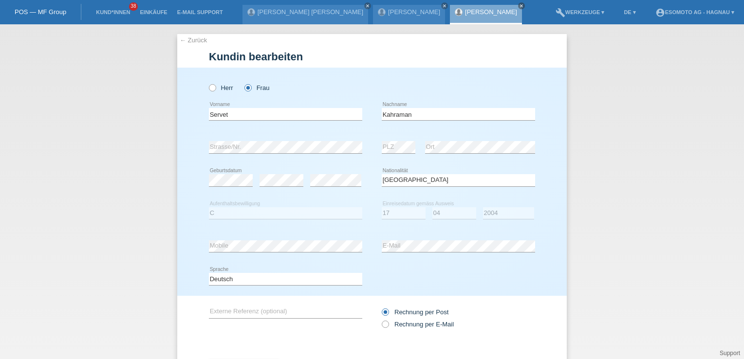
select select "TR"
select select "C"
select select "17"
select select "04"
select select "2004"
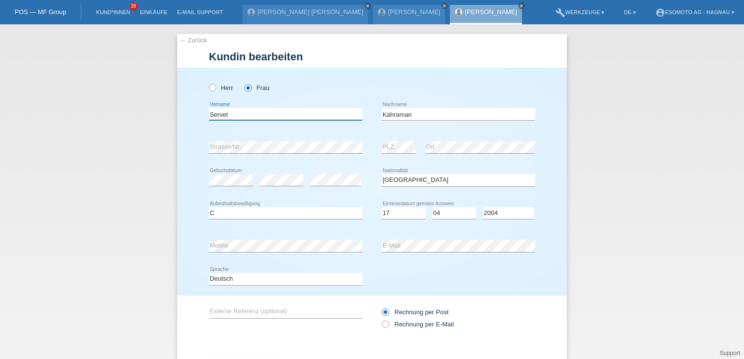
drag, startPoint x: 230, startPoint y: 116, endPoint x: 204, endPoint y: 114, distance: 26.4
click at [204, 114] on div "Herr Frau Servet error Vorname C" at bounding box center [372, 182] width 390 height 228
drag, startPoint x: 412, startPoint y: 117, endPoint x: 368, endPoint y: 111, distance: 45.2
click at [368, 111] on div "Servet error Vorname Kahraman error Nachname" at bounding box center [372, 114] width 326 height 33
click at [193, 140] on div "Herr Frau Servet error Vorname C" at bounding box center [372, 182] width 390 height 228
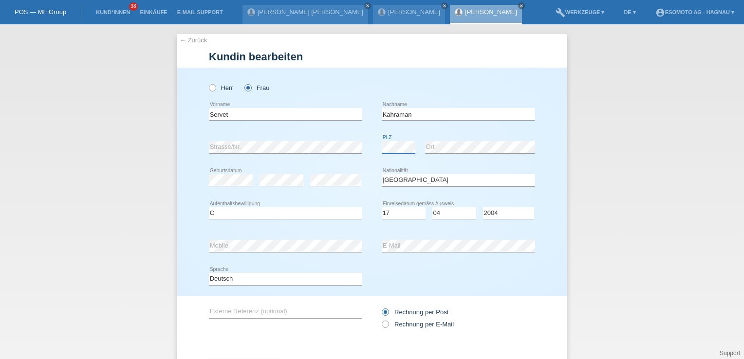
click at [374, 146] on div "error Strasse/Nr. error PLZ error Ort" at bounding box center [372, 147] width 326 height 33
click at [199, 248] on div "Herr Frau Servet error Vorname C" at bounding box center [372, 182] width 390 height 228
click at [146, 237] on div "← Zurück Kundin bearbeiten Herr Frau Servet error Vorname error" at bounding box center [372, 191] width 744 height 335
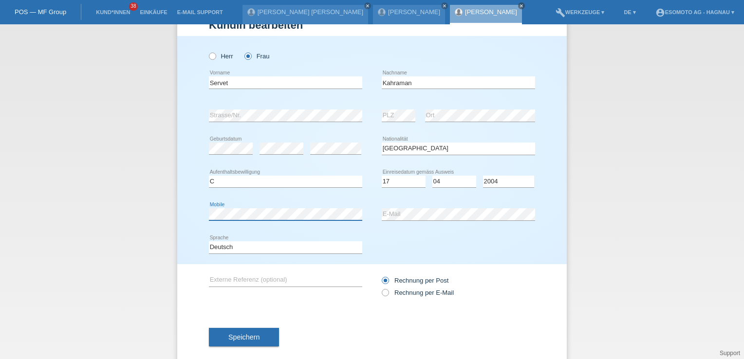
scroll to position [47, 0]
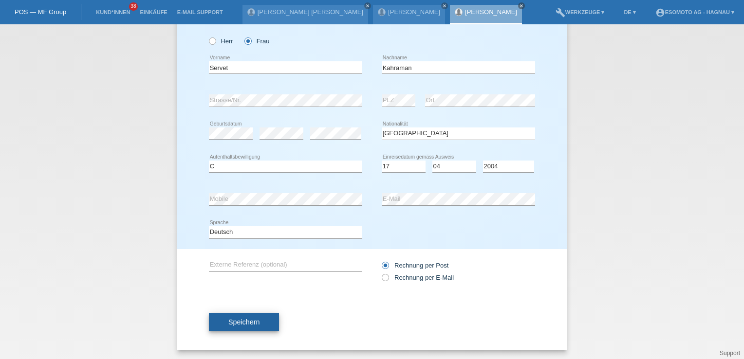
click at [229, 321] on span "Speichern" at bounding box center [243, 322] width 31 height 8
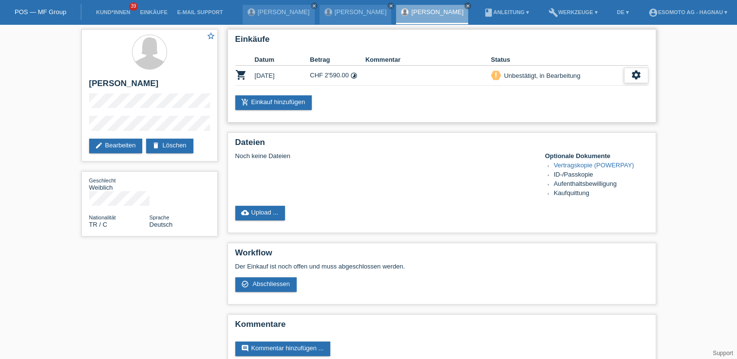
click at [630, 76] on div "settings" at bounding box center [636, 76] width 24 height 16
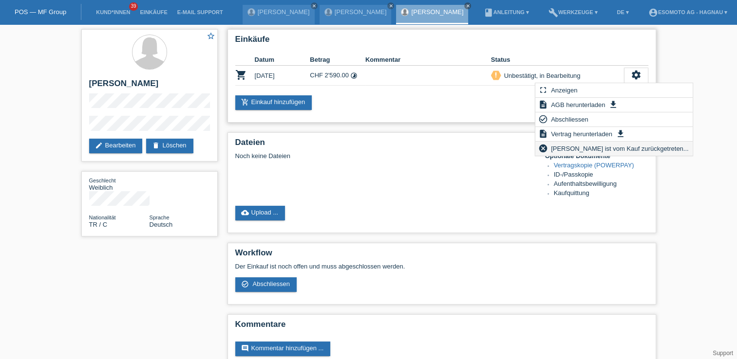
click at [594, 149] on span "Kundin ist vom Kauf zurückgetreten..." at bounding box center [619, 149] width 141 height 12
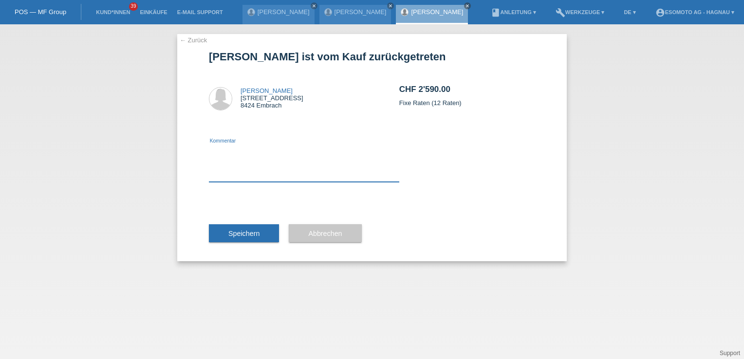
click at [241, 168] on textarea at bounding box center [304, 163] width 190 height 37
type textarea "Anderes Model"
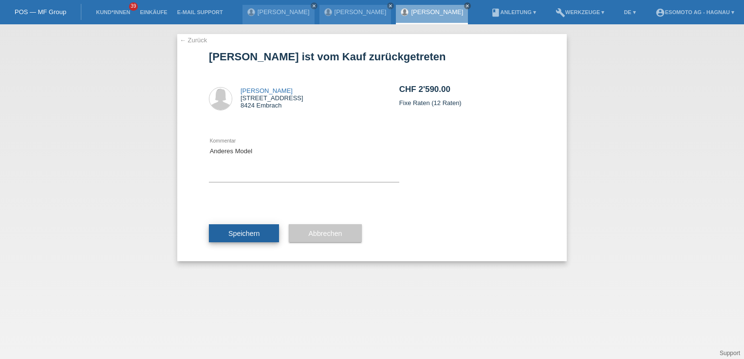
click at [231, 230] on span "Speichern" at bounding box center [243, 234] width 31 height 8
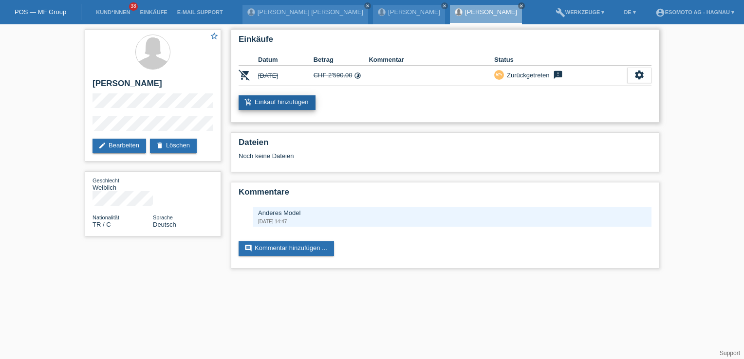
click at [290, 99] on link "add_shopping_cart Einkauf hinzufügen" at bounding box center [277, 102] width 77 height 15
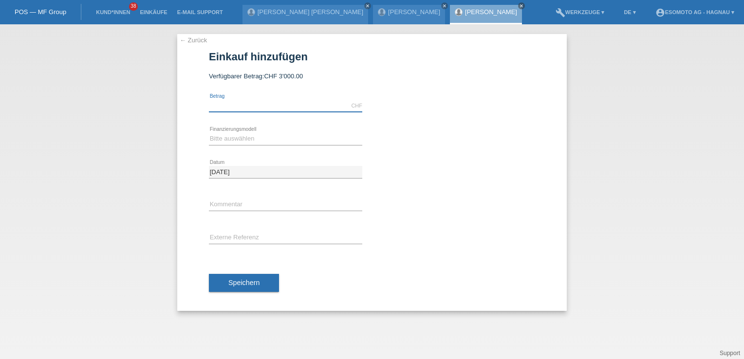
click at [277, 102] on input "text" at bounding box center [285, 106] width 153 height 12
type input "2240.00"
click at [287, 139] on select "Bitte auswählen Fixe Raten Kauf auf Rechnung mit Teilzahlungsoption" at bounding box center [285, 139] width 153 height 12
select select "69"
click at [209, 133] on select "Bitte auswählen Fixe Raten Kauf auf Rechnung mit Teilzahlungsoption" at bounding box center [285, 139] width 153 height 12
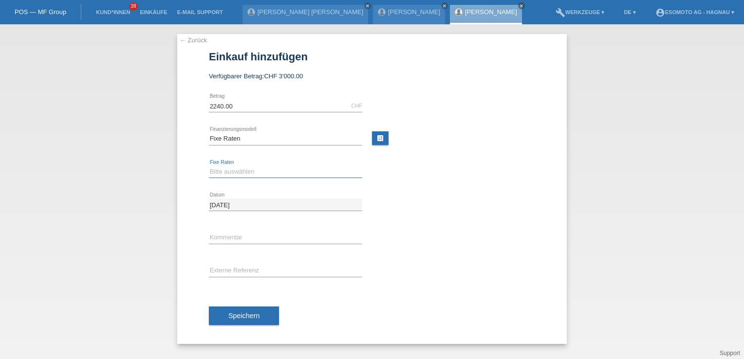
click at [256, 171] on select "Bitte auswählen 12 Raten 24 Raten 36 Raten 48 Raten" at bounding box center [285, 172] width 153 height 12
select select "138"
click at [209, 166] on select "Bitte auswählen 12 Raten 24 Raten 36 Raten 48 Raten" at bounding box center [285, 172] width 153 height 12
click at [251, 315] on span "Speichern" at bounding box center [243, 316] width 31 height 8
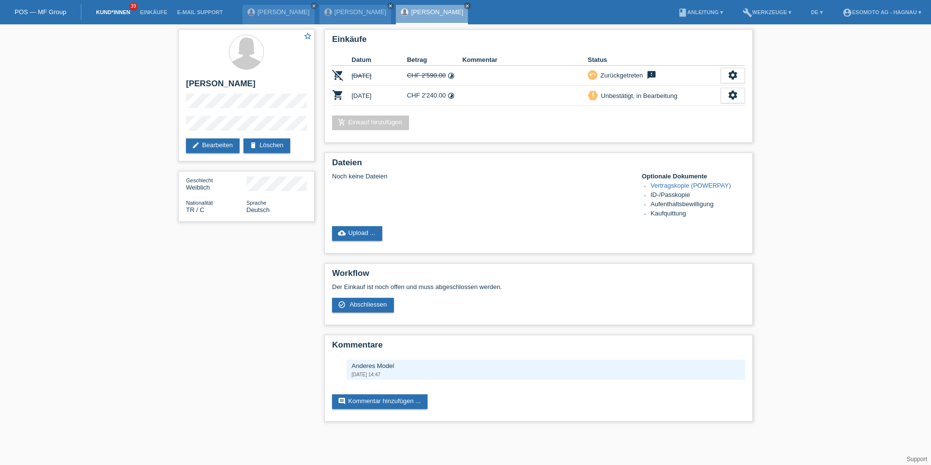
click at [109, 11] on link "Kund*innen" at bounding box center [113, 12] width 44 height 6
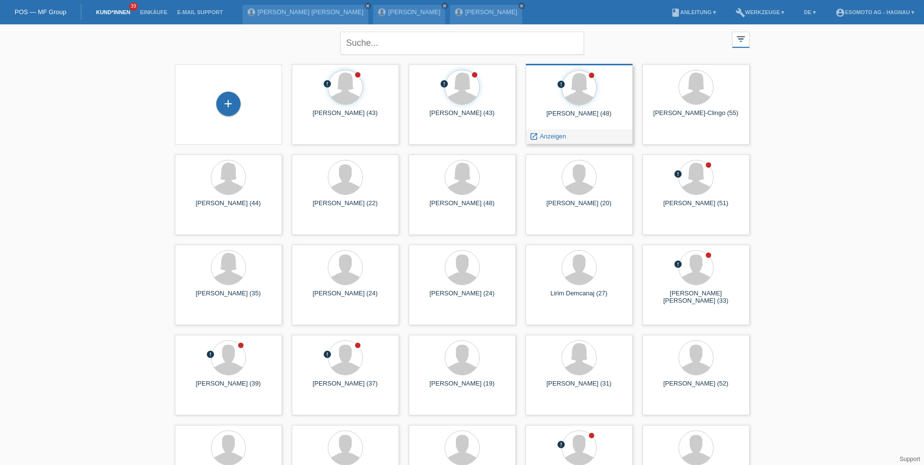
click at [556, 103] on div at bounding box center [579, 88] width 92 height 37
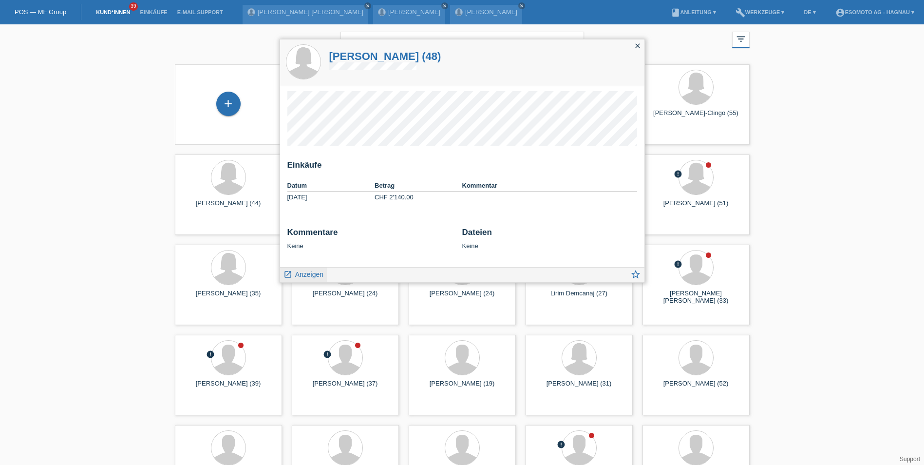
click at [303, 273] on span "Anzeigen" at bounding box center [309, 274] width 28 height 8
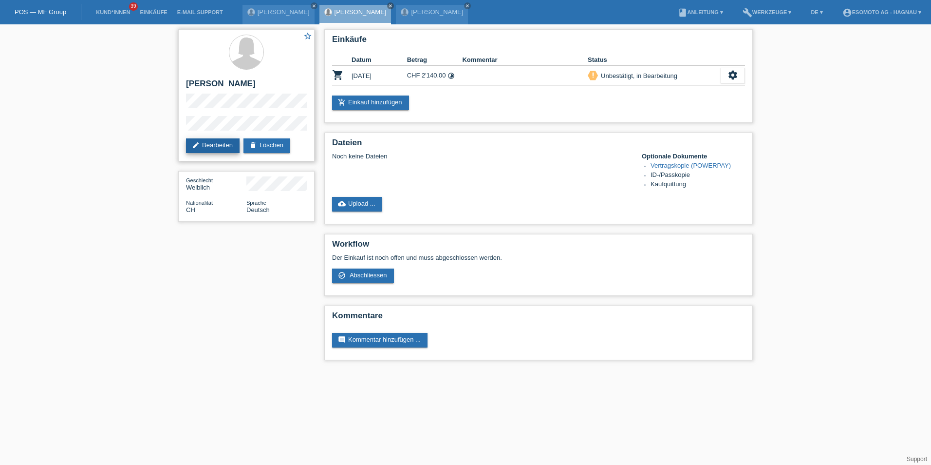
click at [201, 142] on link "edit Bearbeiten" at bounding box center [213, 145] width 54 height 15
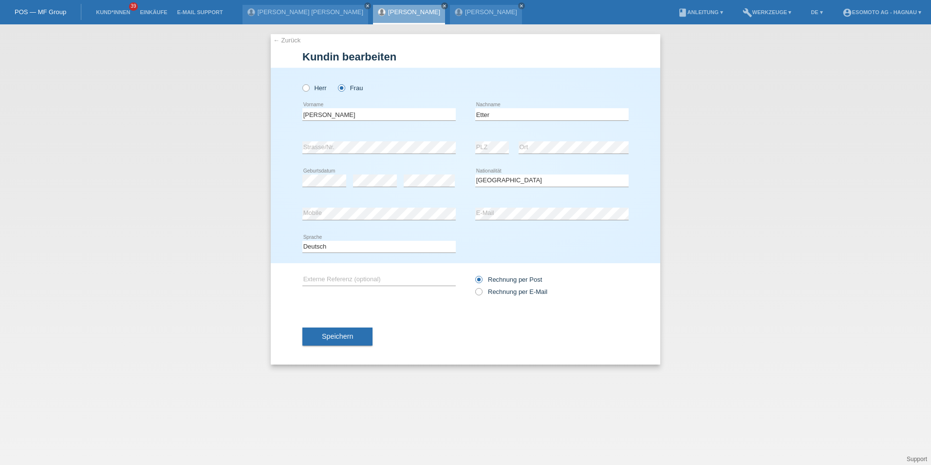
select select "CH"
click at [467, 147] on div "error Strasse/Nr. error PLZ error Ort" at bounding box center [465, 147] width 326 height 33
click at [298, 208] on div "[PERSON_NAME] Frau [PERSON_NAME] error Vorname C" at bounding box center [466, 165] width 390 height 195
click at [359, 336] on button "Speichern" at bounding box center [337, 336] width 70 height 19
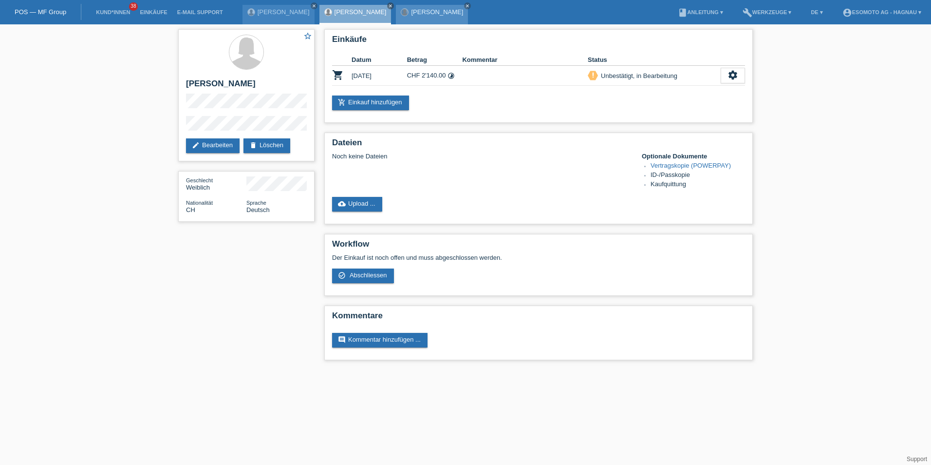
click at [409, 9] on div at bounding box center [405, 12] width 8 height 8
click at [451, 13] on link "[PERSON_NAME]" at bounding box center [437, 11] width 52 height 7
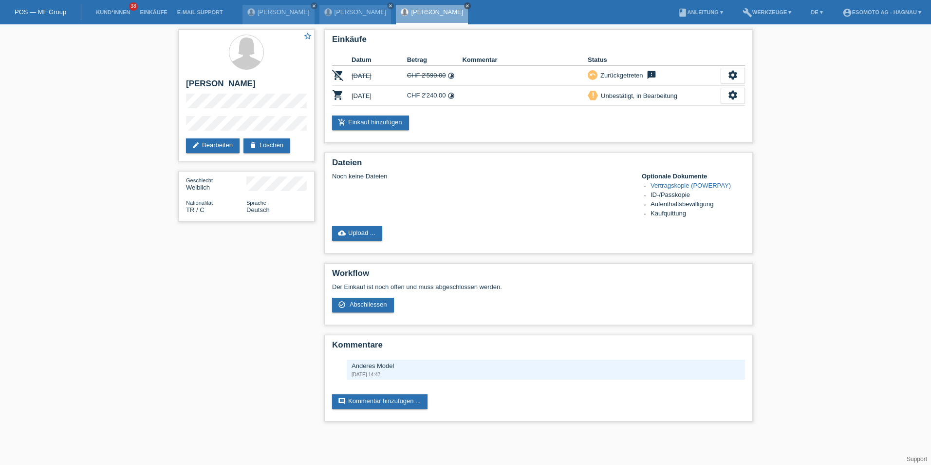
click at [470, 5] on icon "close" at bounding box center [467, 5] width 5 height 5
click at [393, 5] on icon "close" at bounding box center [390, 5] width 5 height 5
click at [315, 18] on div "[PERSON_NAME] close" at bounding box center [279, 14] width 72 height 19
click at [317, 4] on icon "close" at bounding box center [314, 5] width 5 height 5
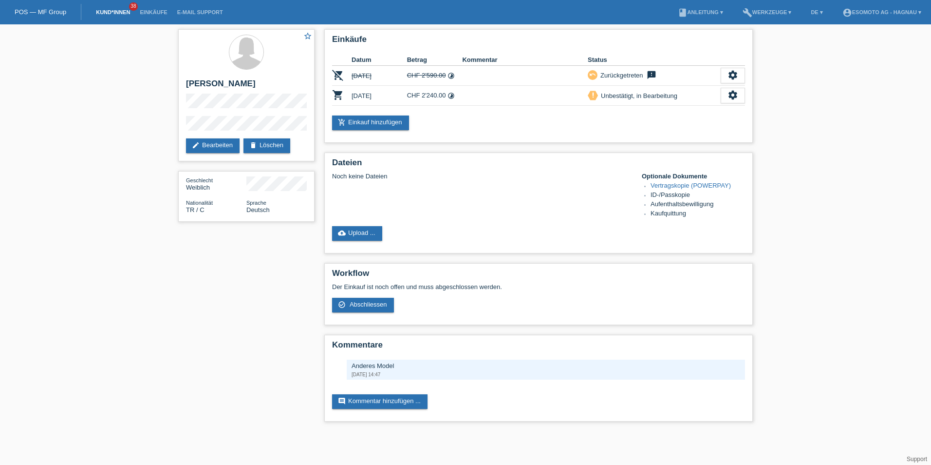
click at [100, 12] on link "Kund*innen" at bounding box center [113, 12] width 44 height 6
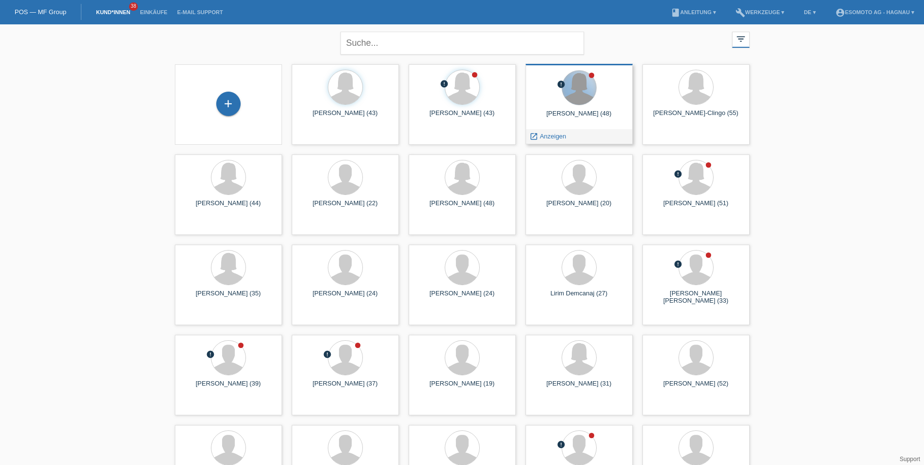
click at [572, 101] on div at bounding box center [579, 88] width 34 height 34
click at [585, 102] on div at bounding box center [579, 88] width 34 height 34
click at [561, 132] on span "Anzeigen" at bounding box center [553, 135] width 26 height 7
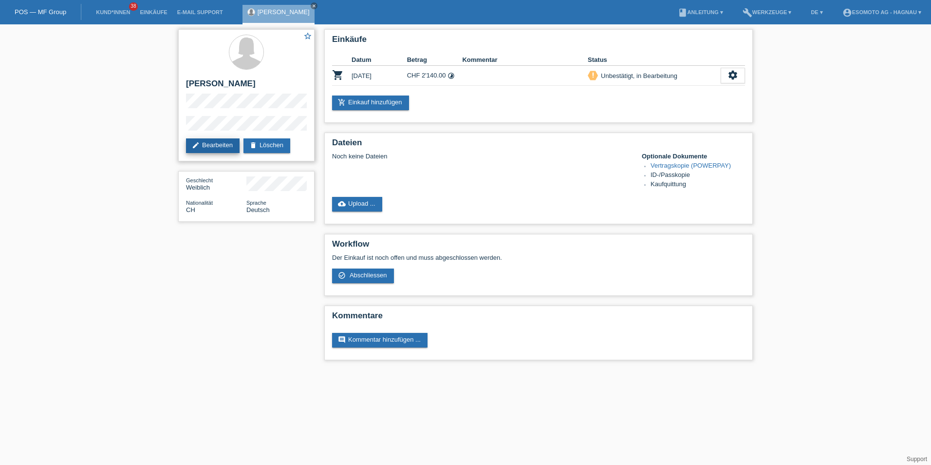
click at [198, 148] on icon "edit" at bounding box center [196, 145] width 8 height 8
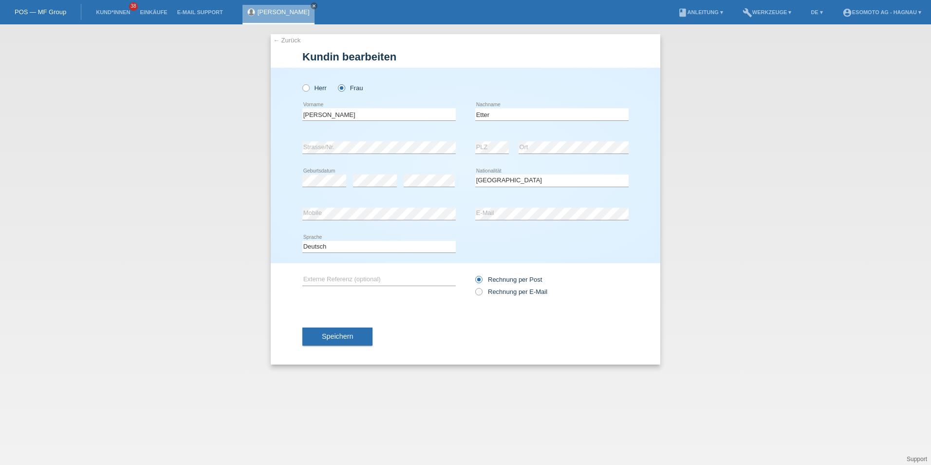
select select "CH"
click at [335, 333] on span "Speichern" at bounding box center [337, 336] width 31 height 8
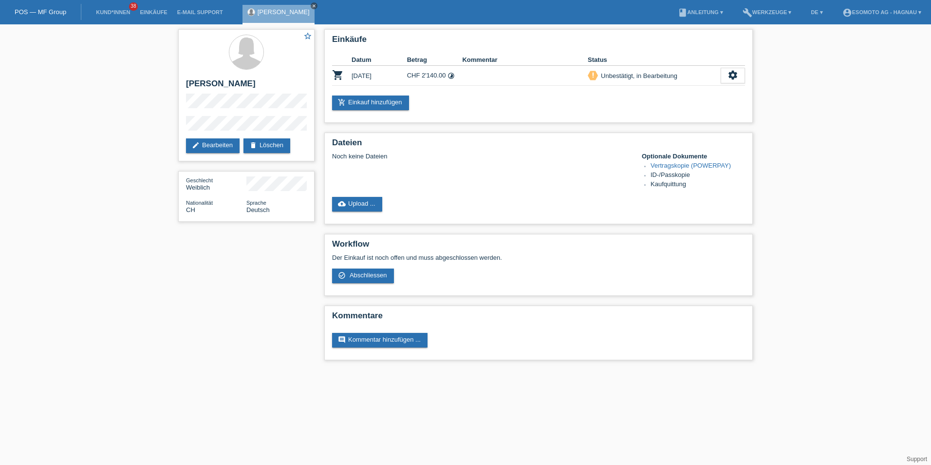
click at [312, 6] on icon "close" at bounding box center [314, 5] width 5 height 5
click at [103, 9] on li "Kund*innen 38" at bounding box center [113, 12] width 44 height 25
click at [117, 13] on link "Kund*innen" at bounding box center [113, 12] width 44 height 6
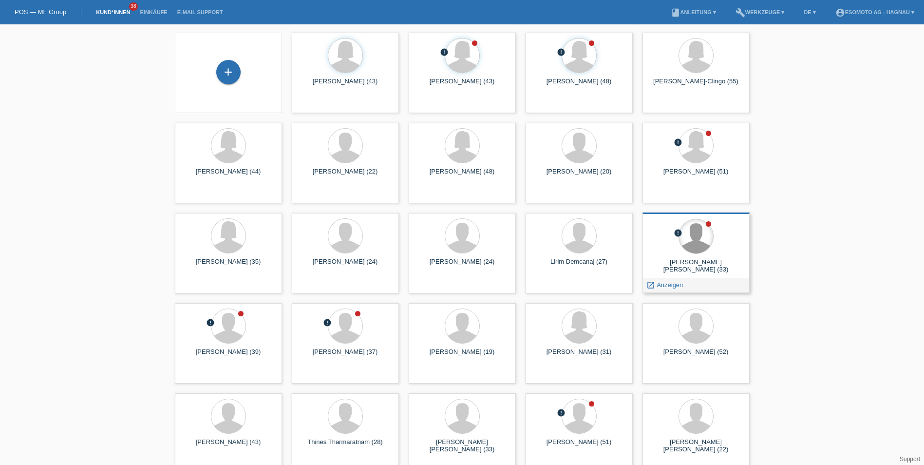
scroll to position [49, 0]
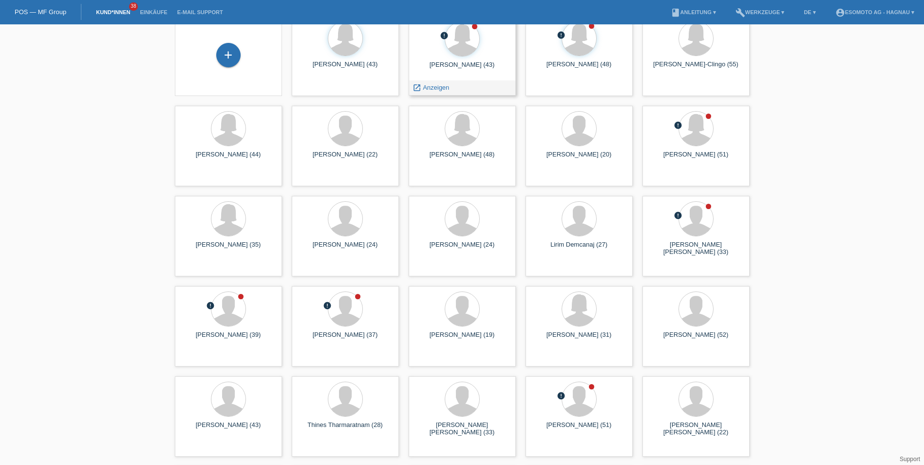
click at [455, 59] on div "error [PERSON_NAME] (43) launch Anzeigen" at bounding box center [462, 55] width 107 height 80
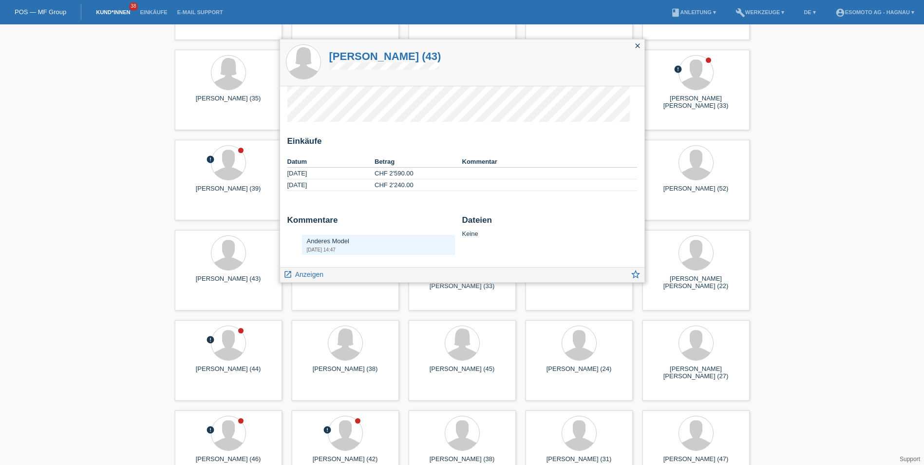
scroll to position [0, 0]
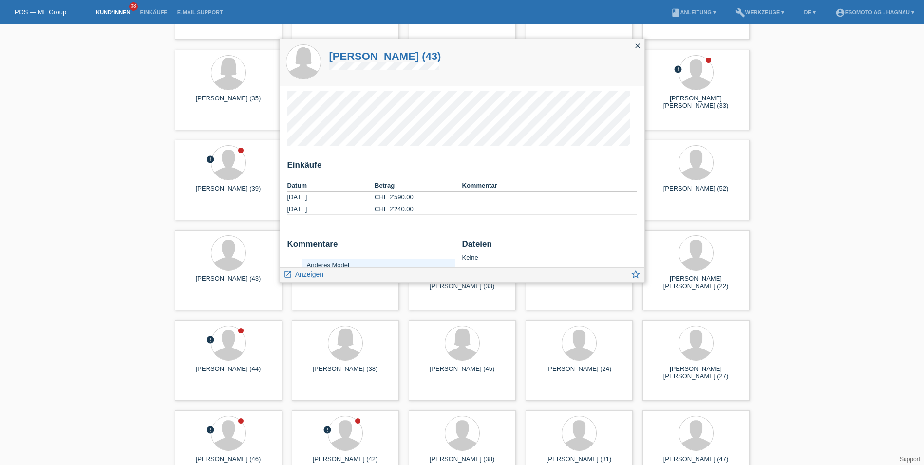
click at [636, 46] on icon "close" at bounding box center [638, 46] width 8 height 8
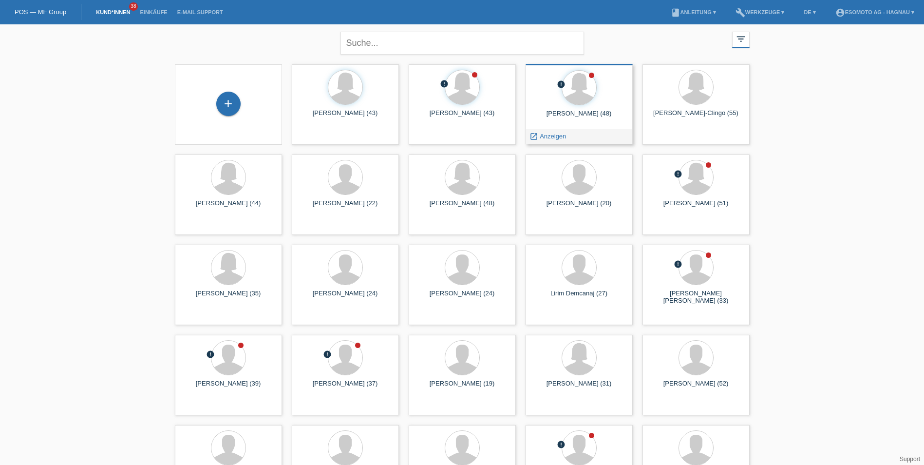
click at [596, 93] on div at bounding box center [579, 88] width 92 height 37
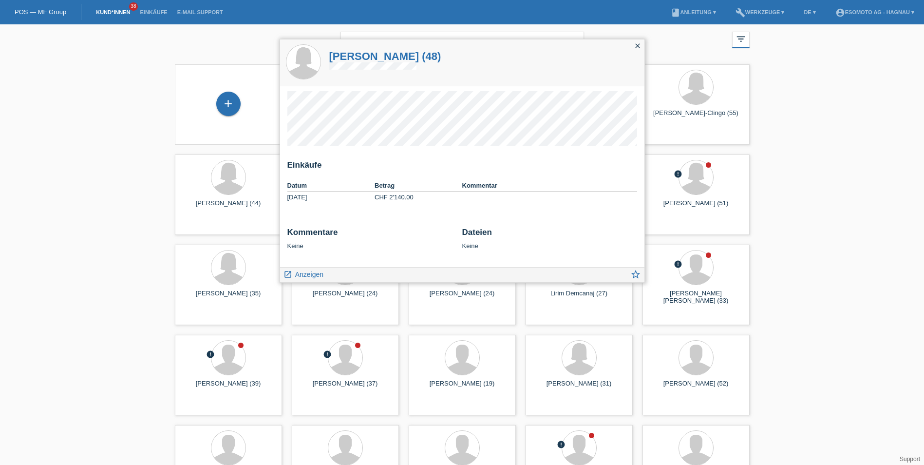
click at [635, 46] on icon "close" at bounding box center [638, 46] width 8 height 8
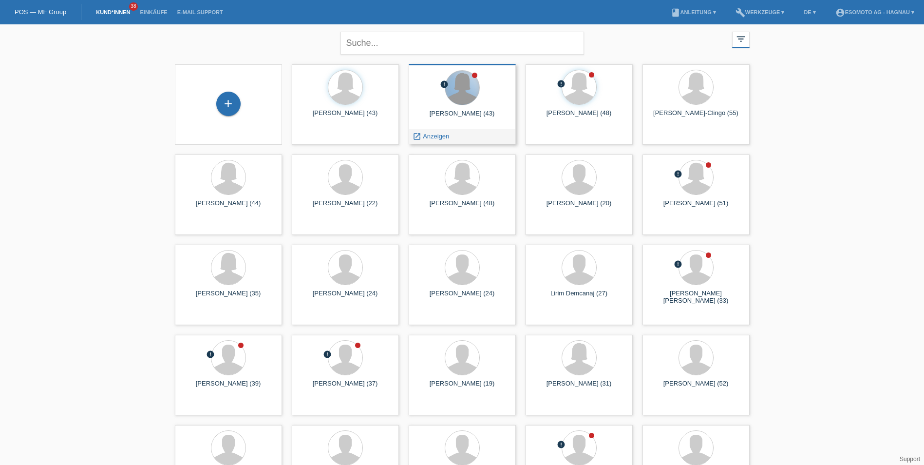
click at [459, 102] on div at bounding box center [462, 88] width 34 height 34
click at [440, 136] on span "Anzeigen" at bounding box center [436, 135] width 26 height 7
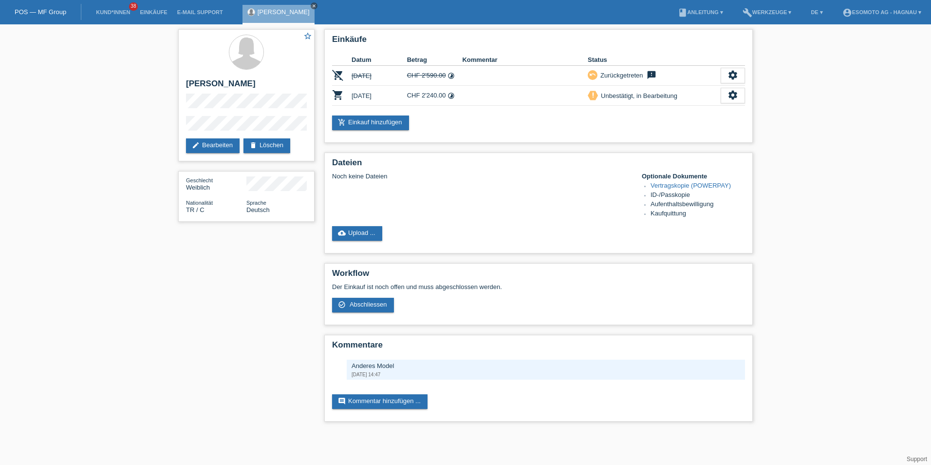
click at [311, 3] on link "close" at bounding box center [314, 5] width 7 height 7
